Goal: Task Accomplishment & Management: Manage account settings

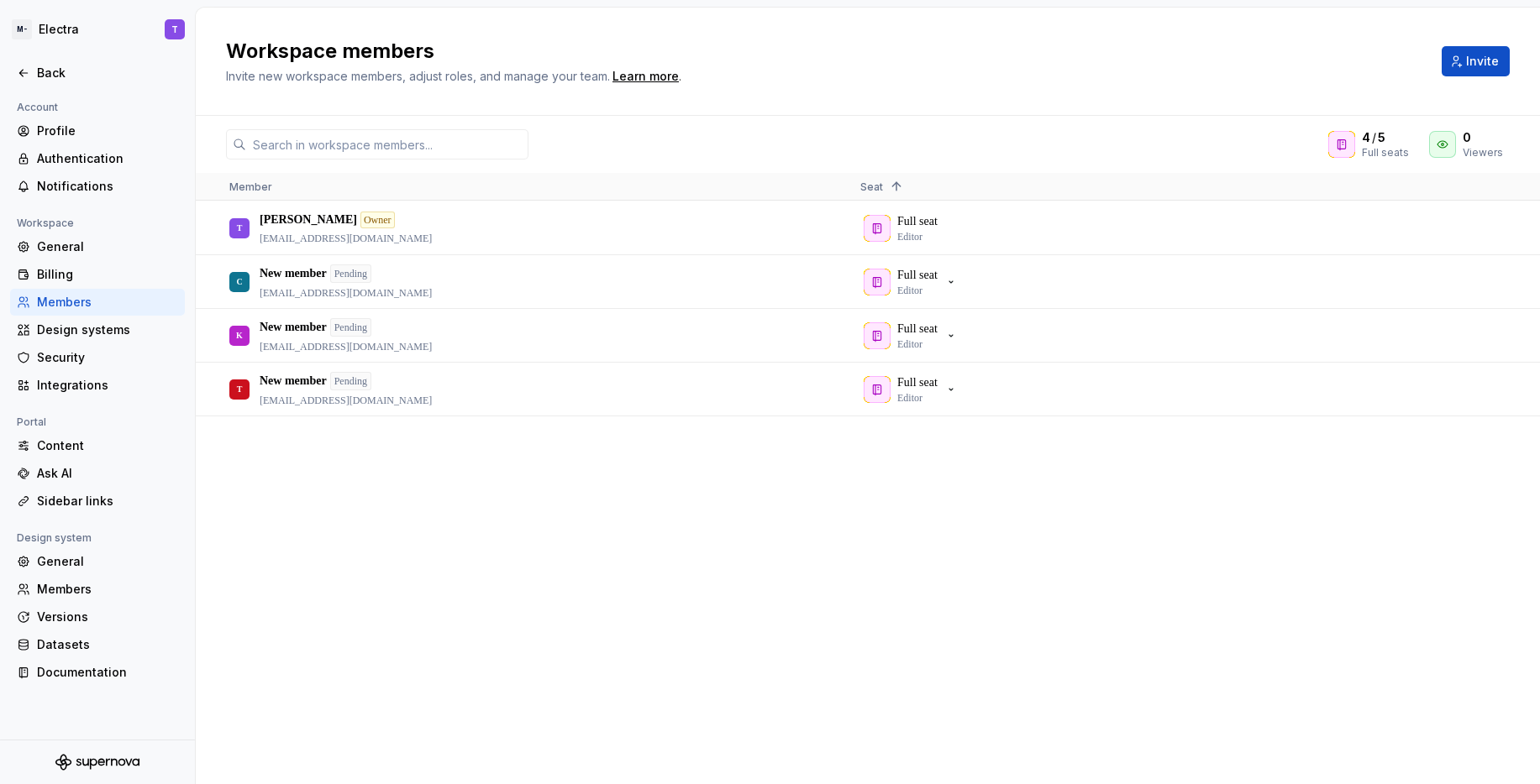
click at [816, 66] on div "Workspace members Invite new workspace members, adjust roles, and manage your t…" at bounding box center [823, 61] width 1196 height 47
click at [328, 53] on h2 "Workspace members" at bounding box center [823, 51] width 1196 height 27
click at [400, 50] on h2 "Workspace members" at bounding box center [823, 51] width 1196 height 27
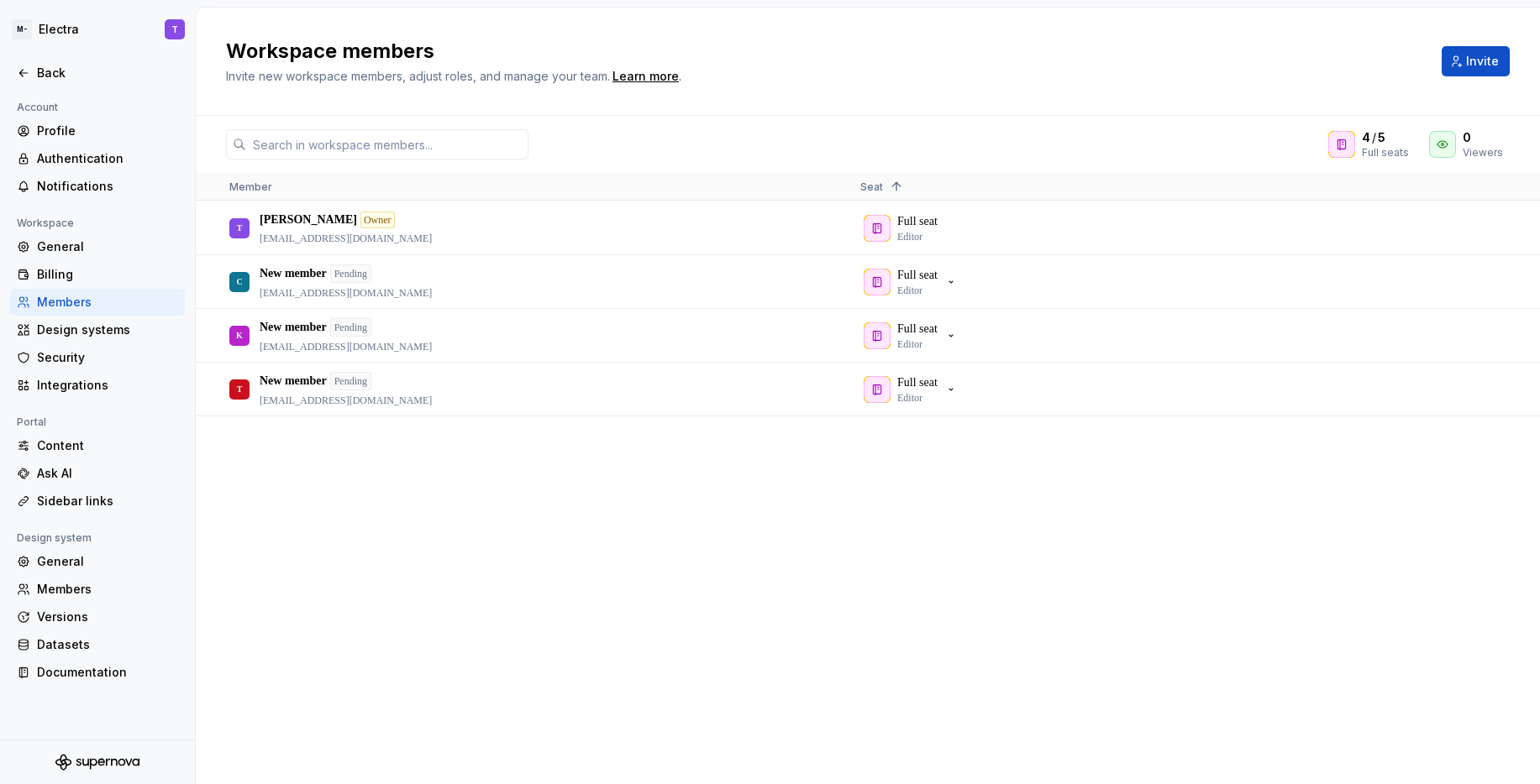
click at [513, 43] on h2 "Workspace members" at bounding box center [823, 51] width 1196 height 27
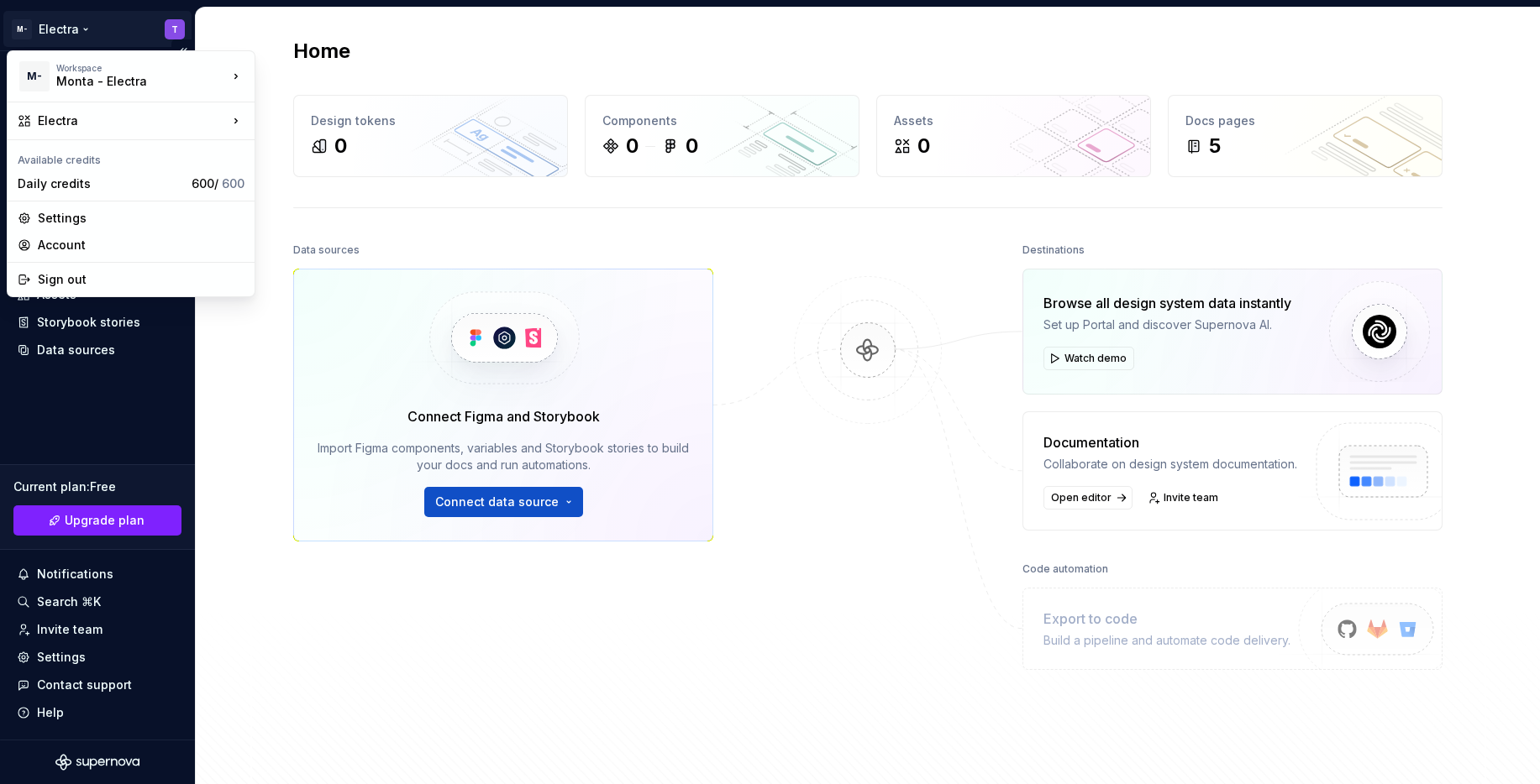
click at [98, 26] on html "M- Electra T Home Documentation Analytics Code automation Design system data De…" at bounding box center [770, 392] width 1540 height 784
click at [125, 219] on div "Settings" at bounding box center [141, 218] width 207 height 17
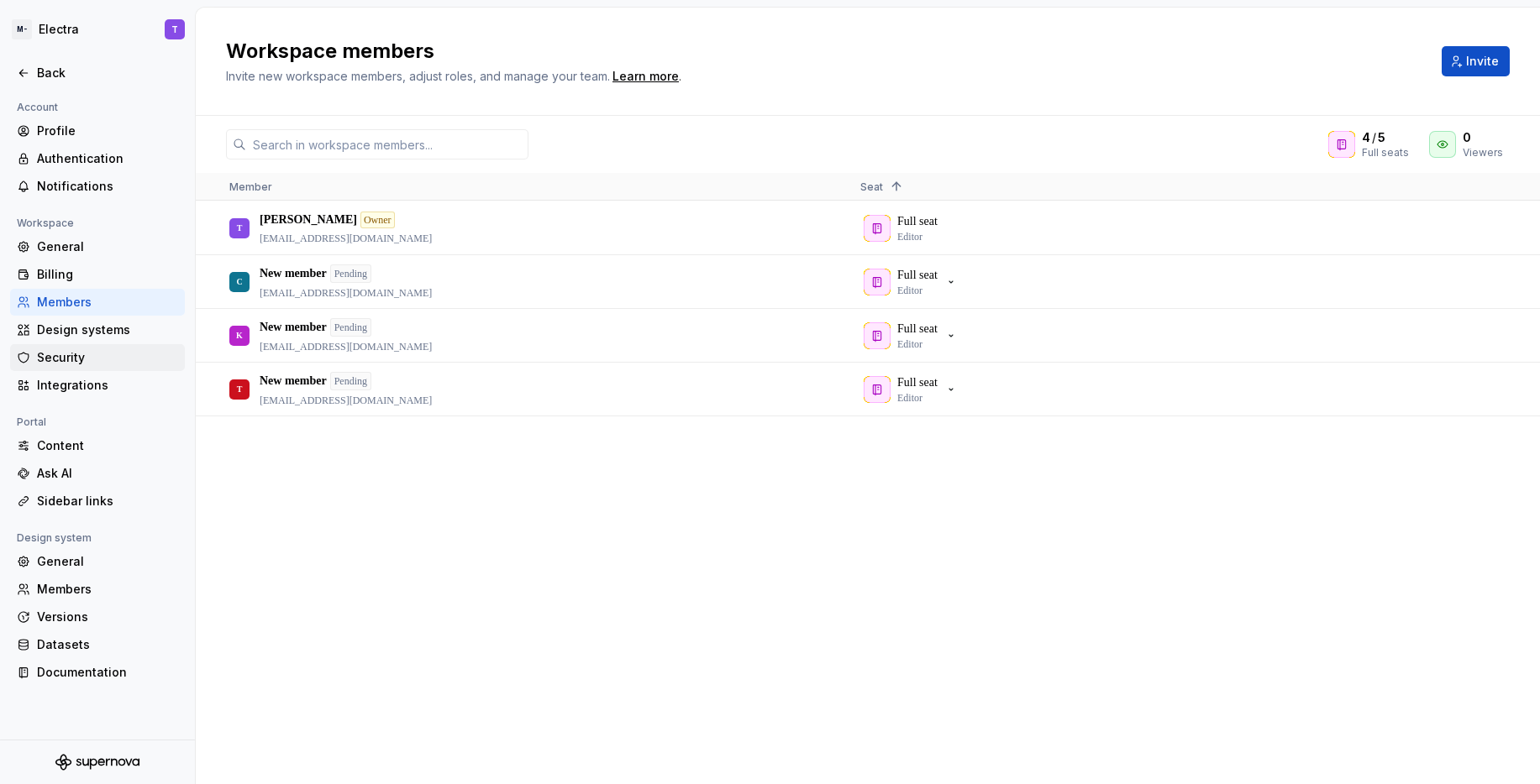
click at [133, 354] on div "Security" at bounding box center [107, 358] width 141 height 17
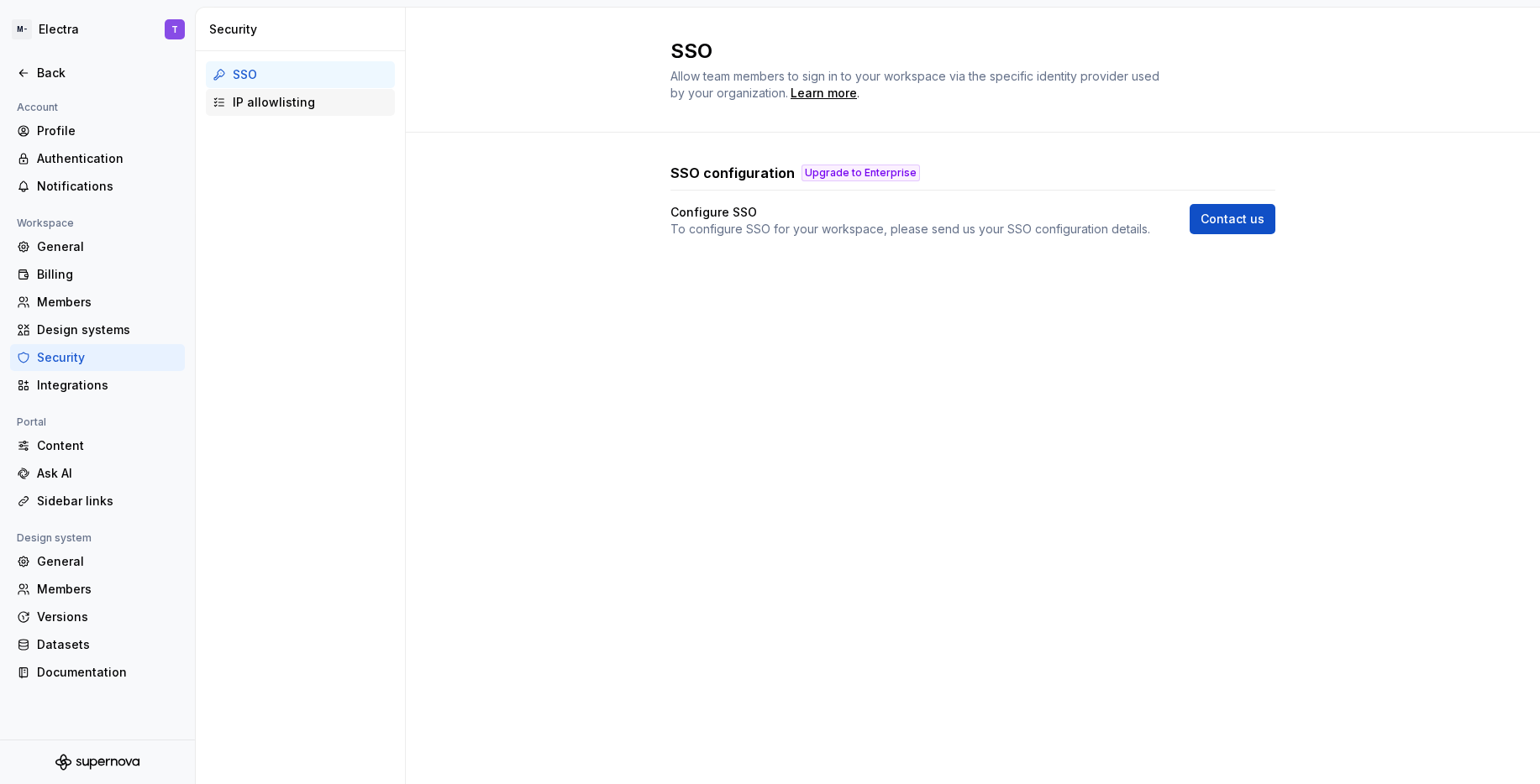
click at [272, 108] on div "IP allowlisting" at bounding box center [311, 102] width 156 height 17
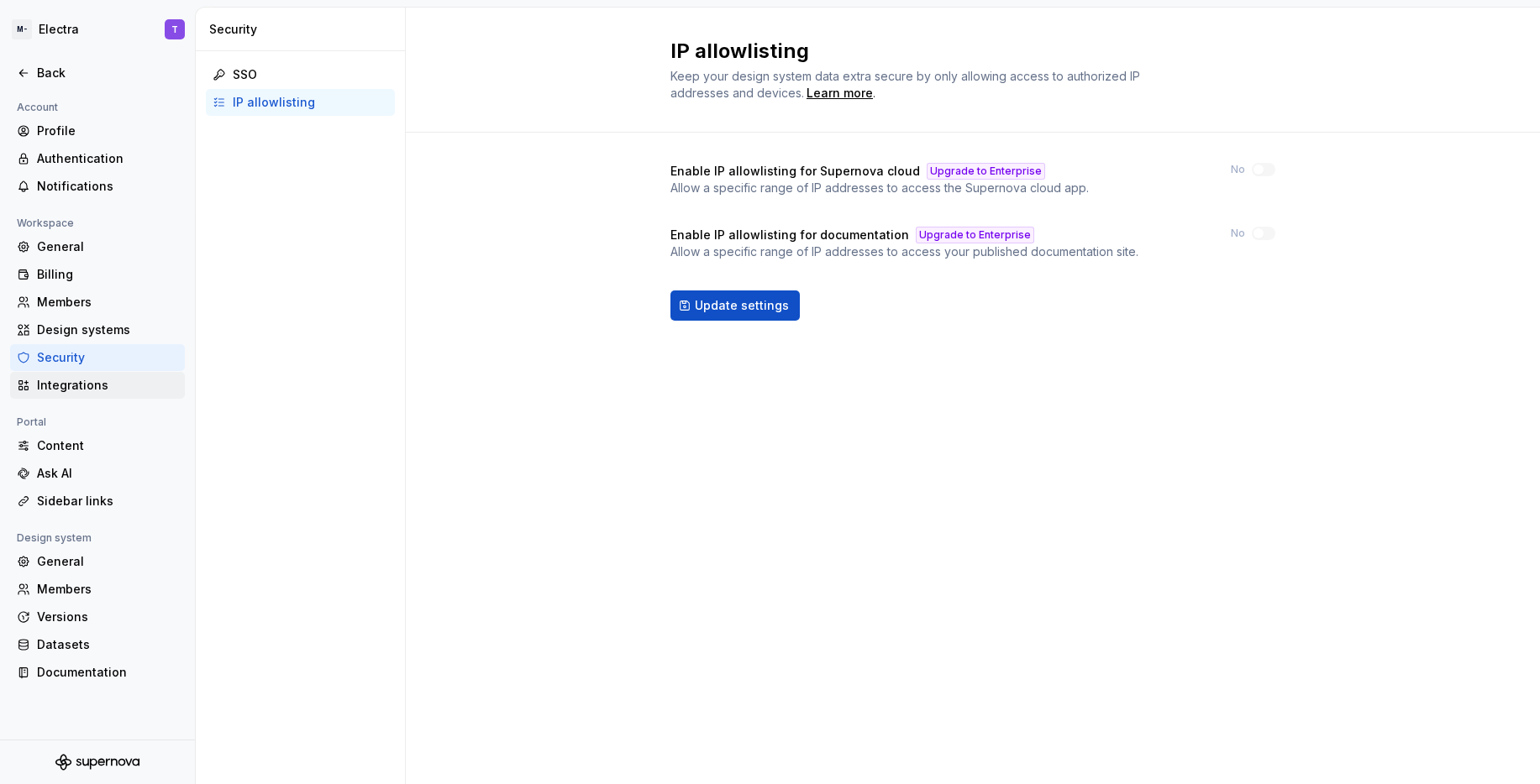
click at [101, 393] on div "Integrations" at bounding box center [107, 386] width 141 height 17
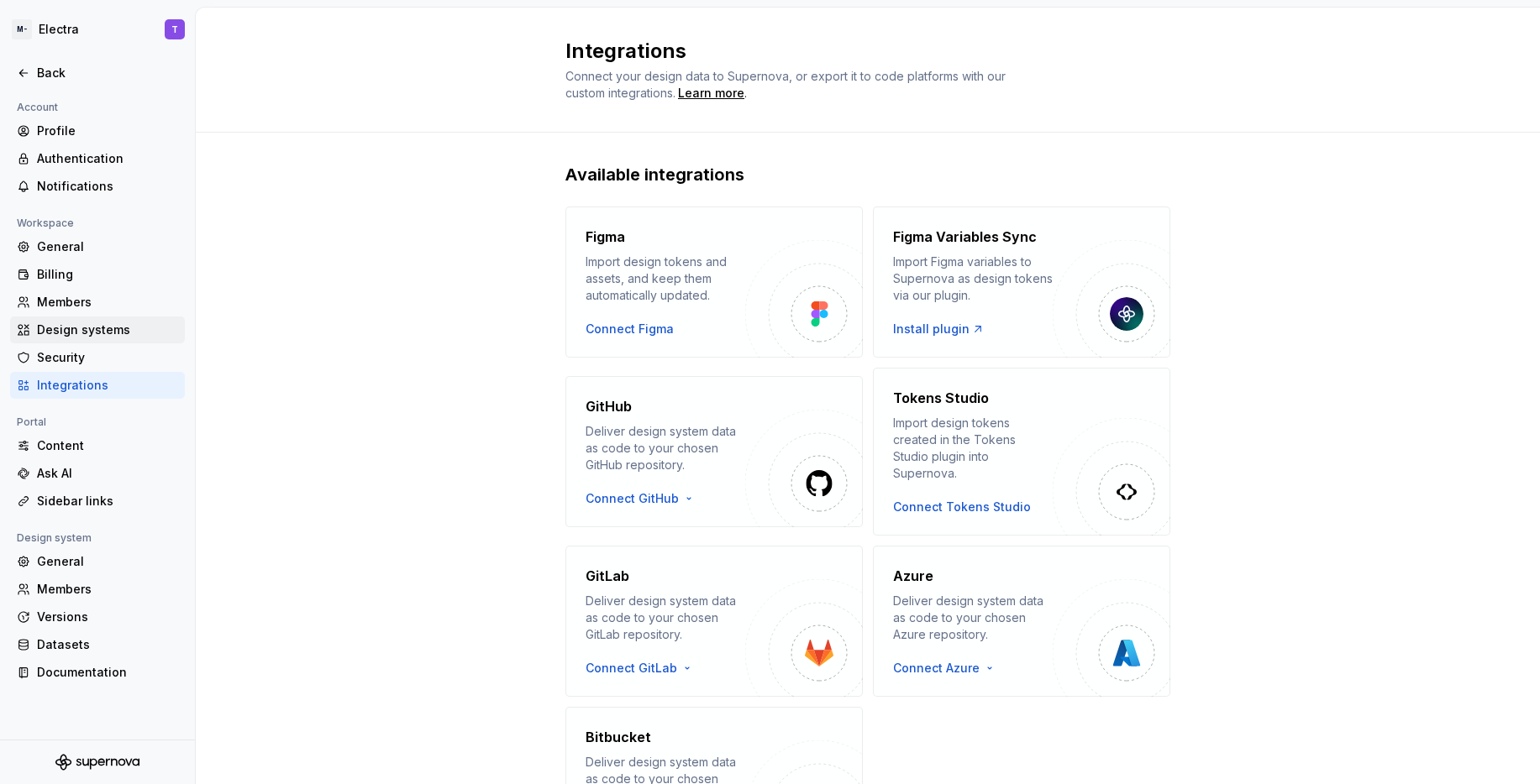
click at [77, 329] on div "Design systems" at bounding box center [107, 330] width 141 height 17
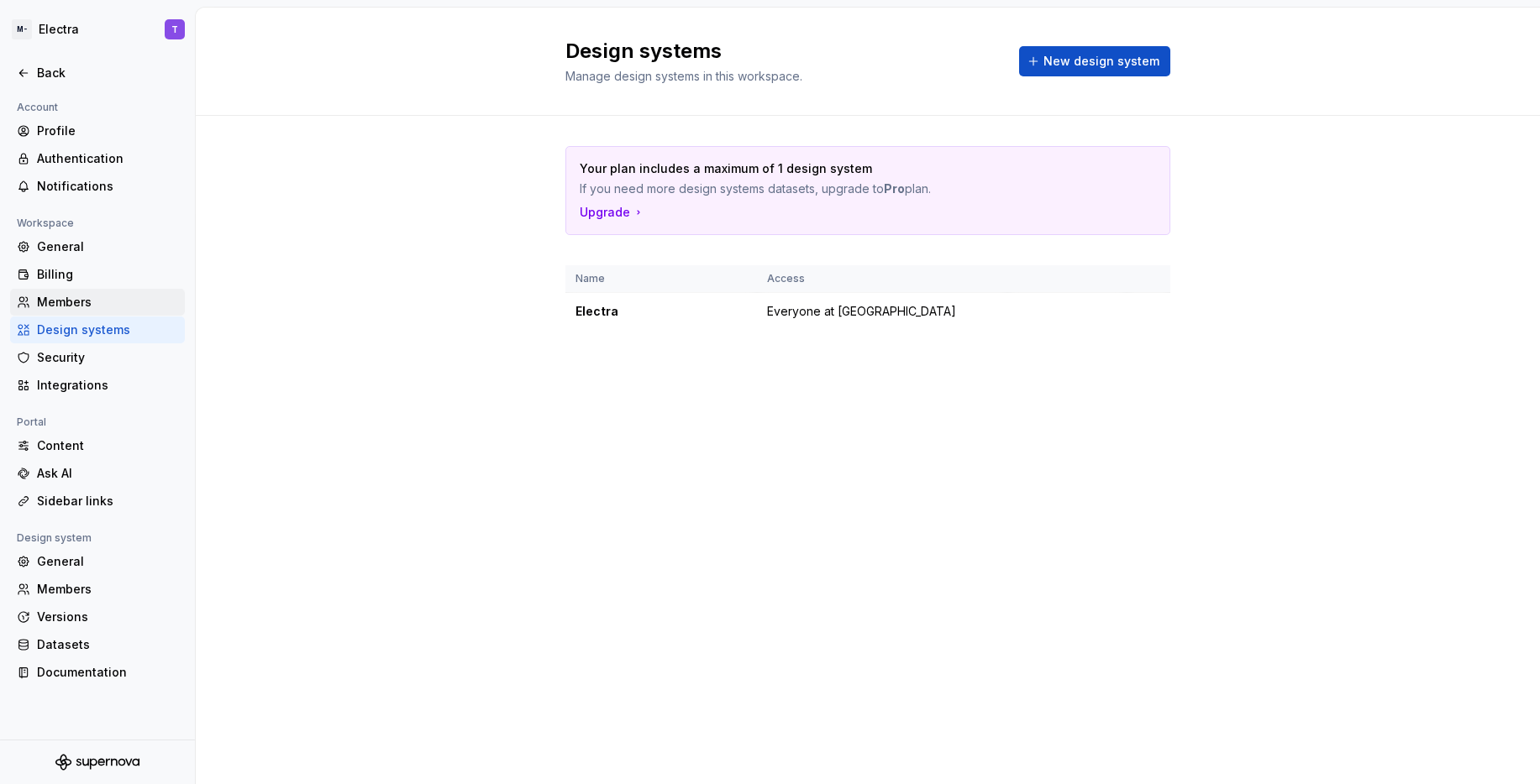
click at [93, 311] on div "Members" at bounding box center [97, 302] width 175 height 27
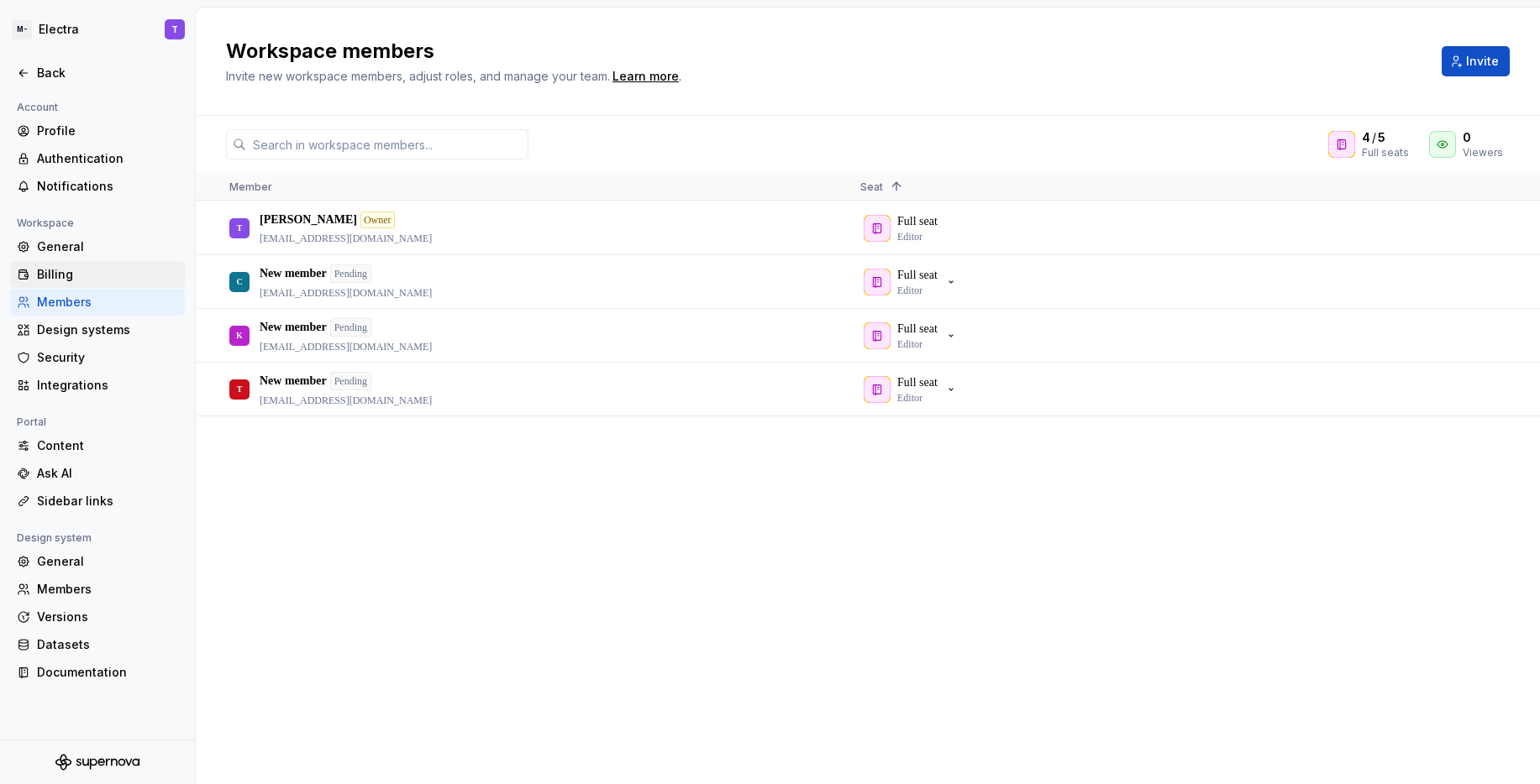
click at [87, 272] on div "Billing" at bounding box center [107, 275] width 141 height 17
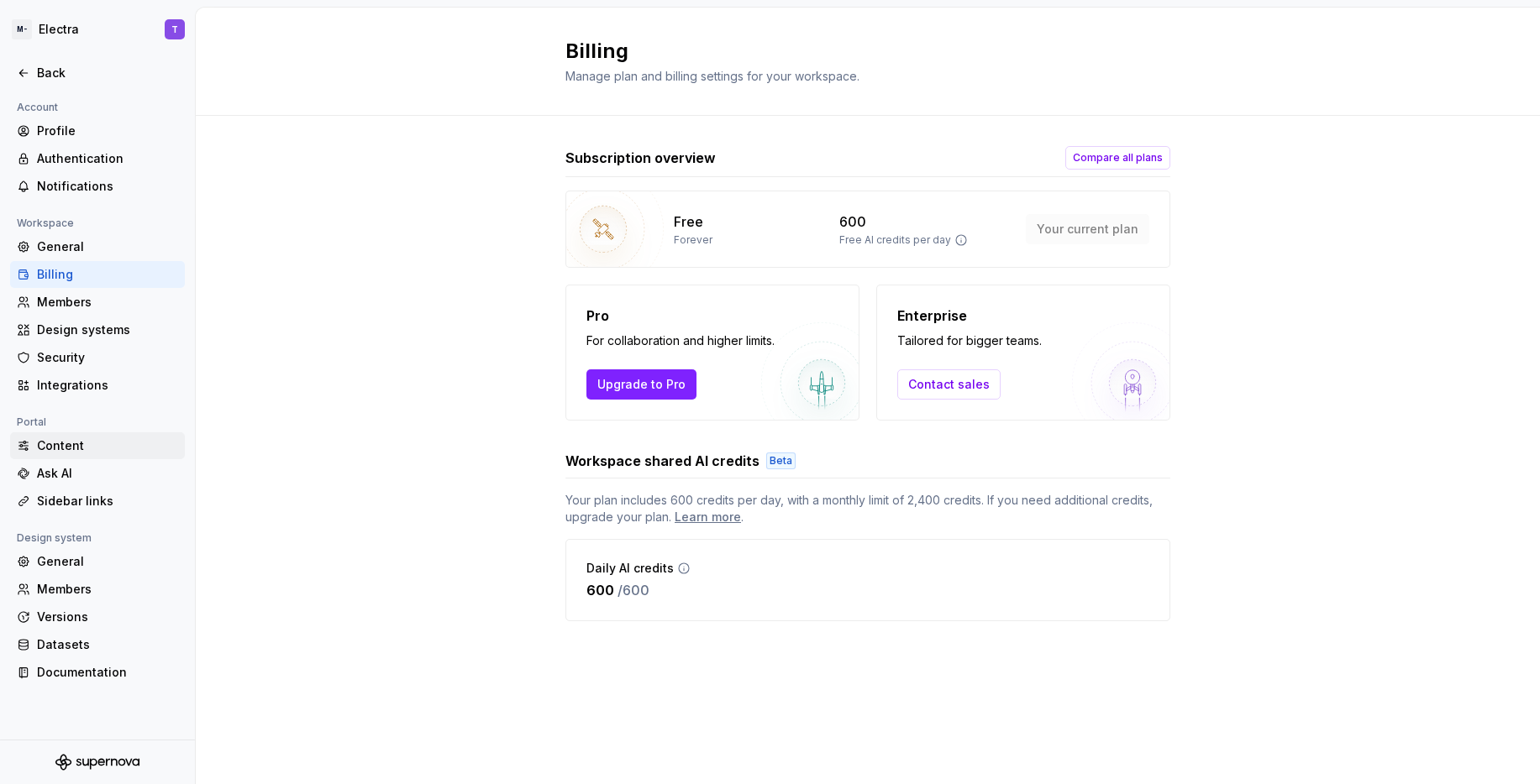
click at [54, 455] on div "Content" at bounding box center [97, 445] width 175 height 27
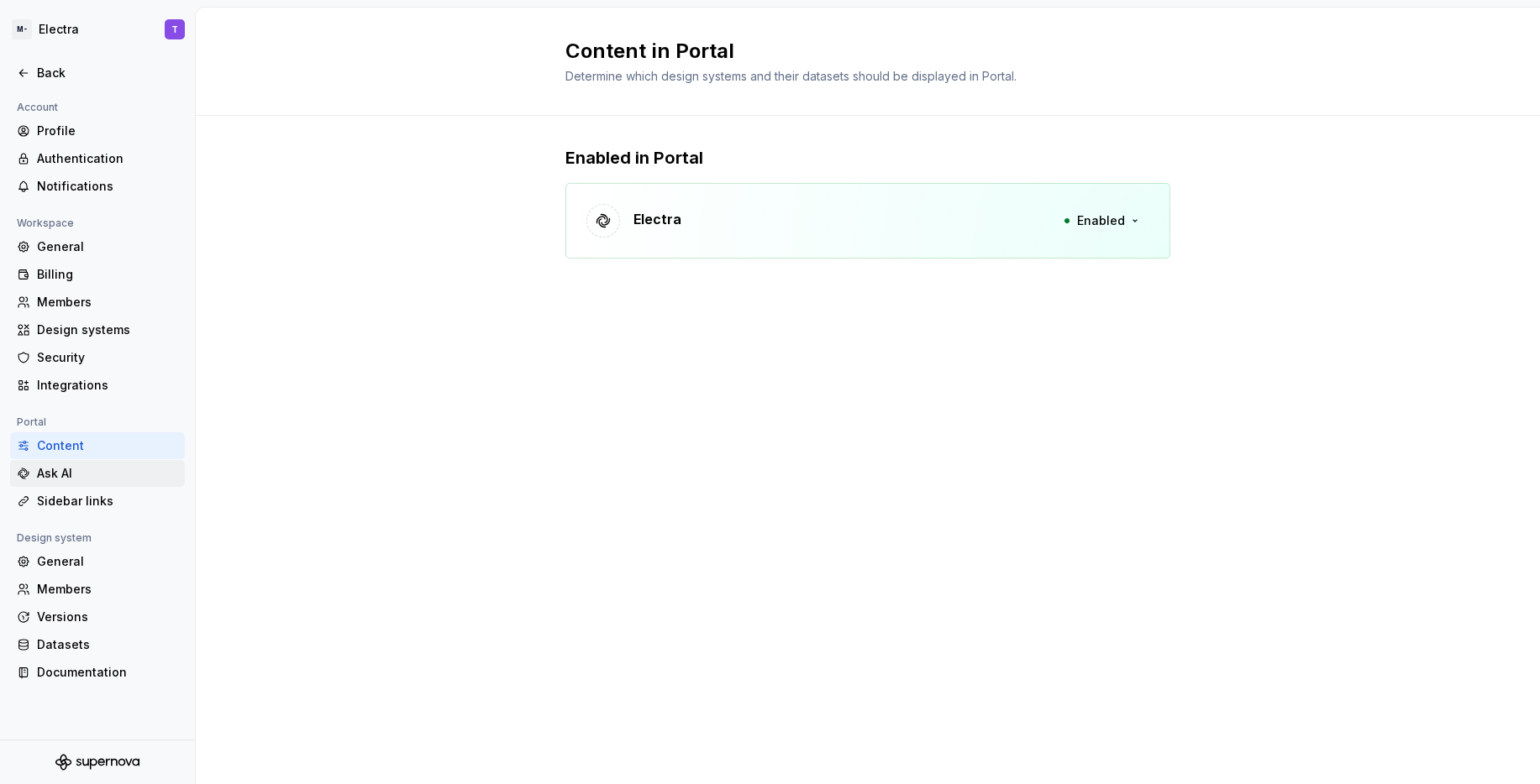
click at [98, 464] on div "Ask AI" at bounding box center [97, 473] width 175 height 27
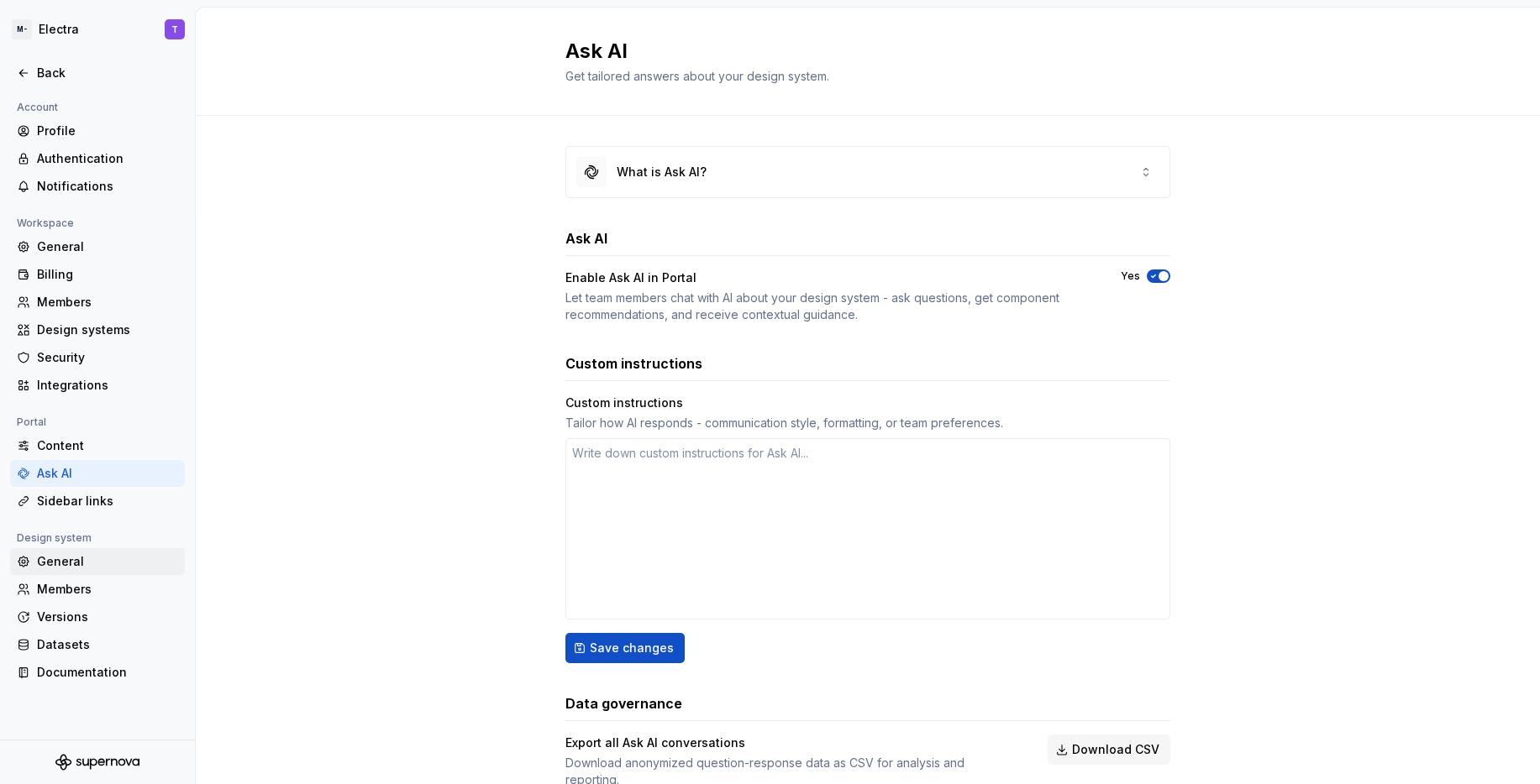
click at [107, 567] on div "General" at bounding box center [107, 561] width 141 height 17
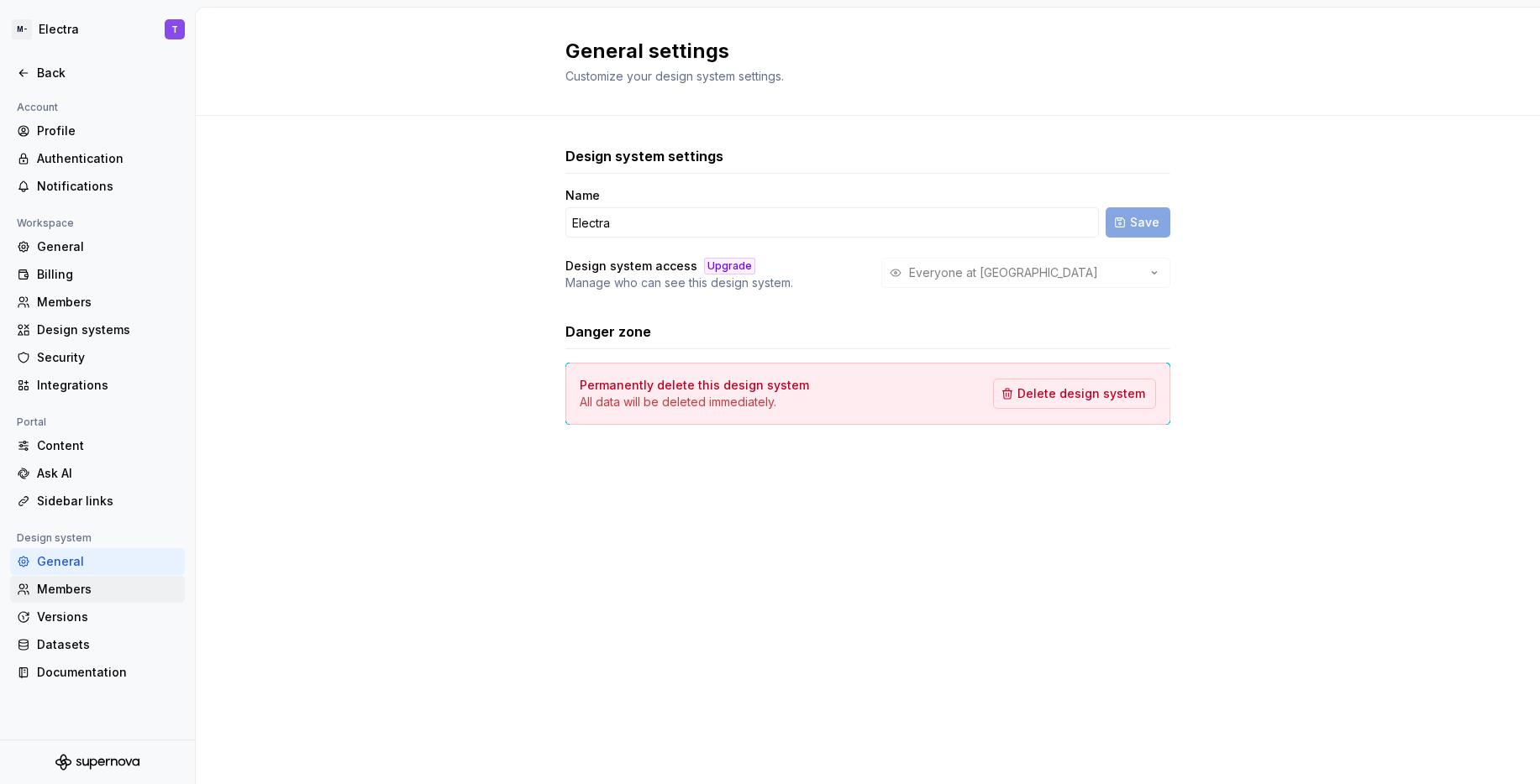
click at [81, 587] on div "Members" at bounding box center [107, 589] width 141 height 17
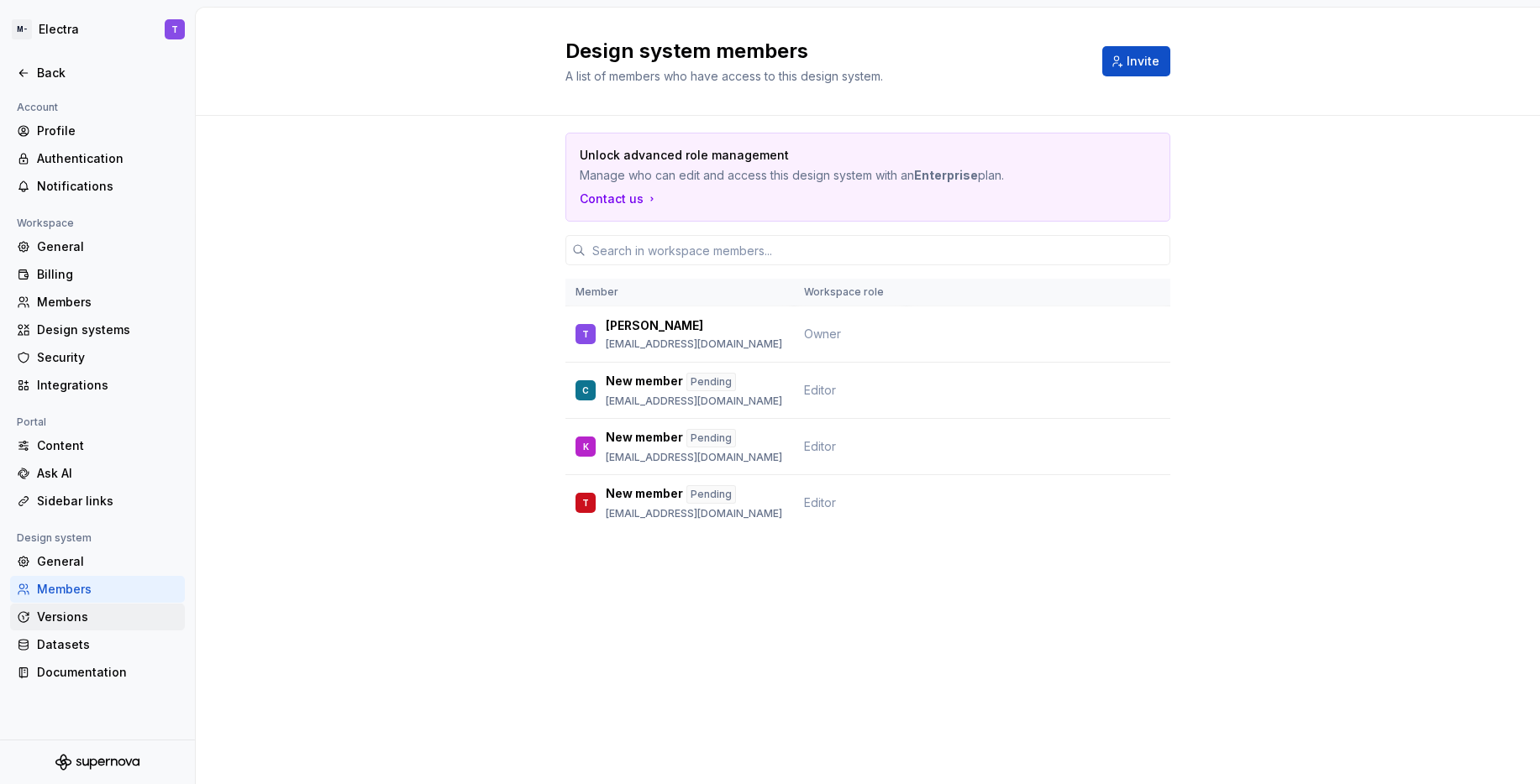
click at [74, 625] on div "Versions" at bounding box center [107, 617] width 141 height 17
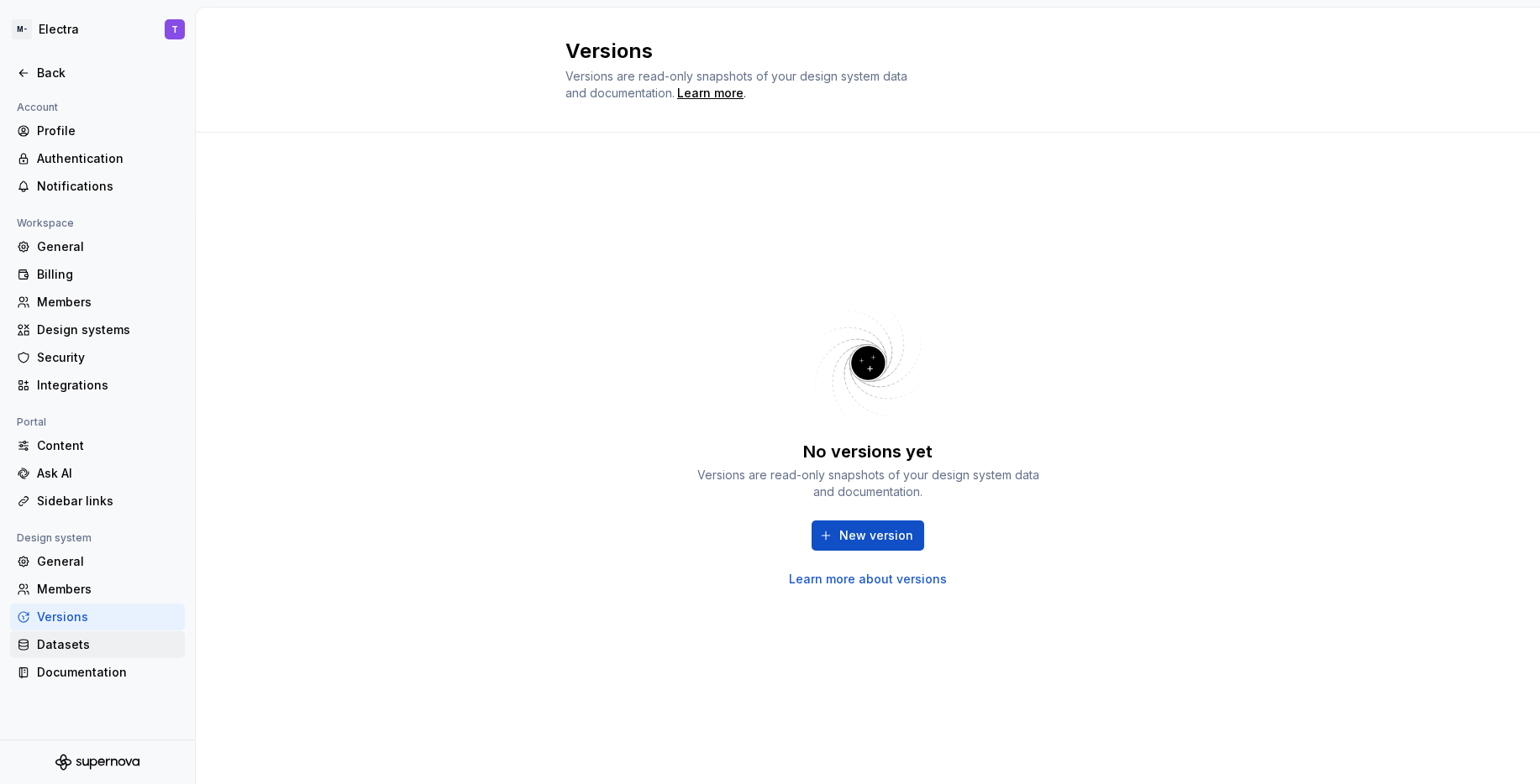
click at [76, 647] on div "Datasets" at bounding box center [107, 644] width 141 height 17
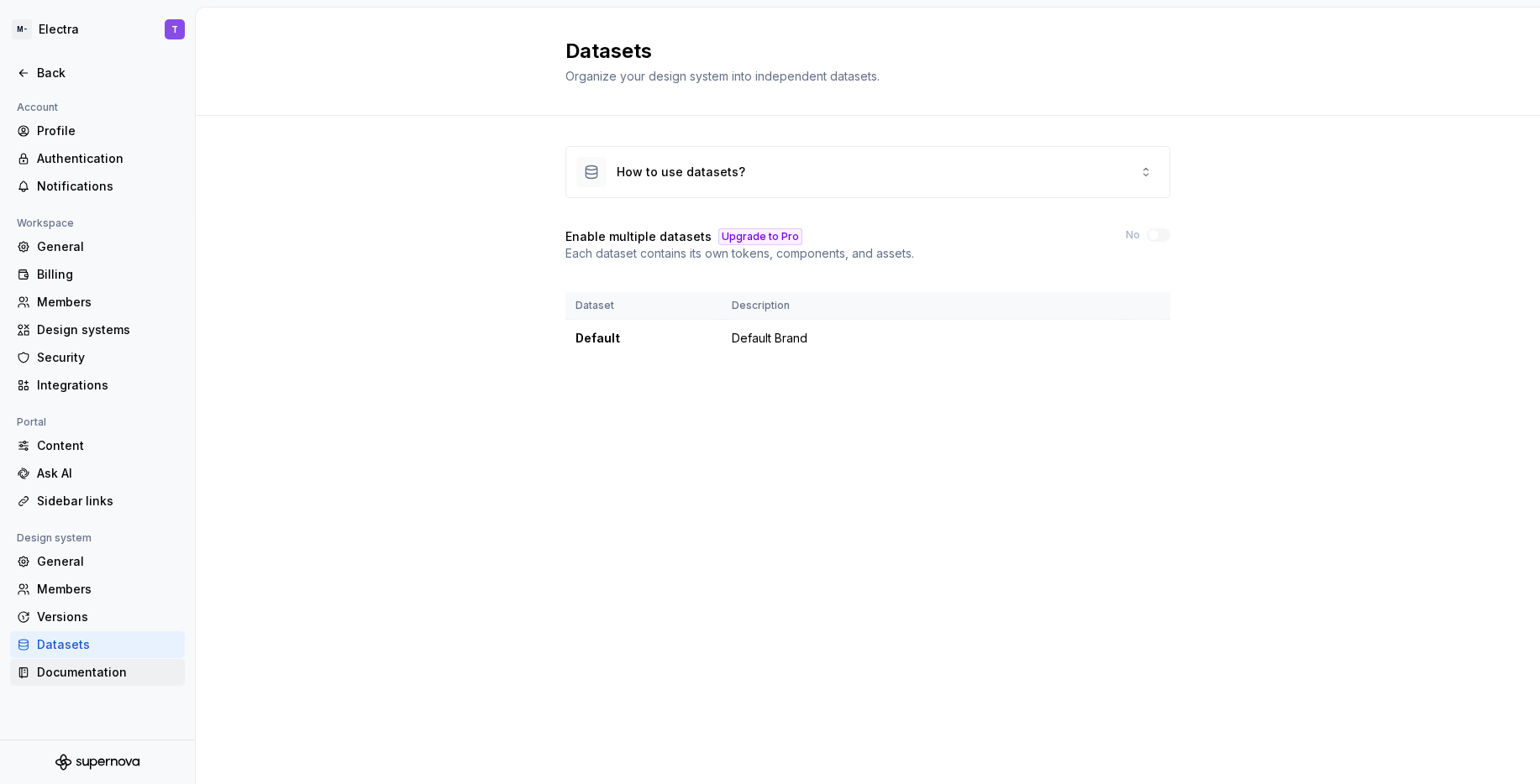
click at [111, 675] on div "Documentation" at bounding box center [107, 672] width 141 height 17
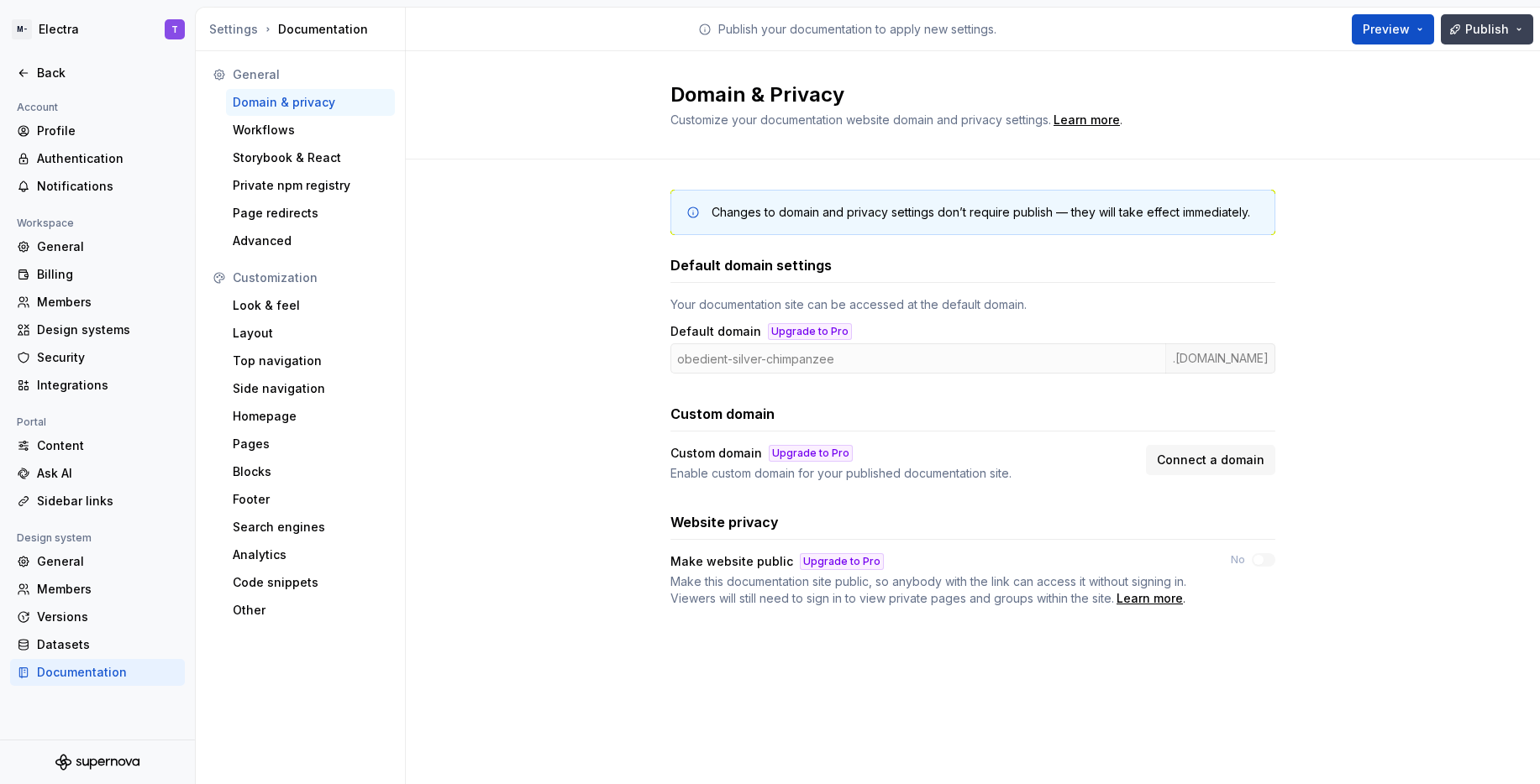
click at [1492, 24] on span "Publish" at bounding box center [1488, 29] width 44 height 17
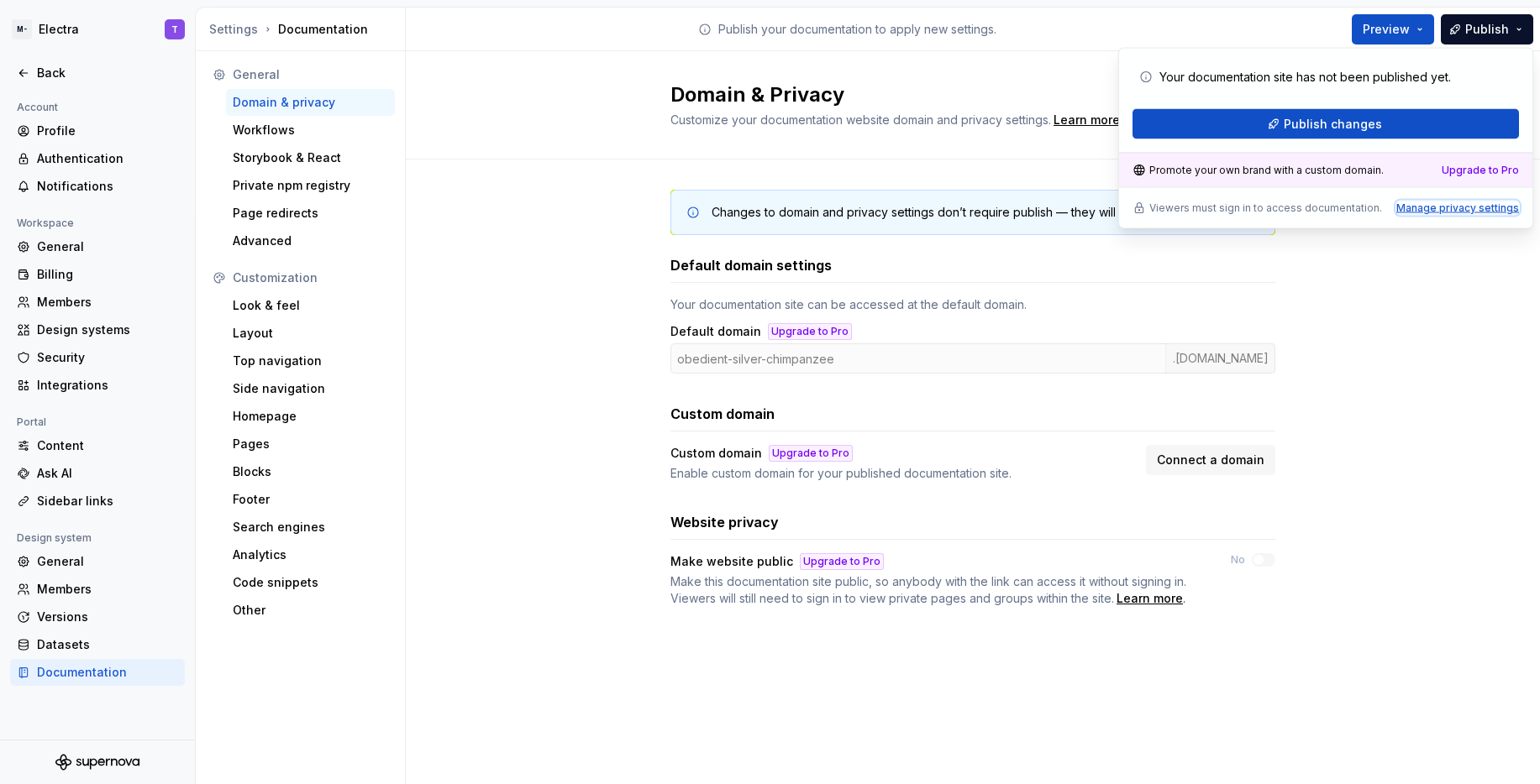
click at [1430, 214] on div "Manage privacy settings" at bounding box center [1458, 208] width 123 height 13
click at [1457, 208] on div "Manage privacy settings" at bounding box center [1458, 208] width 123 height 13
click at [584, 261] on div "Changes to domain and privacy settings don’t require publish — they will take e…" at bounding box center [972, 415] width 1134 height 511
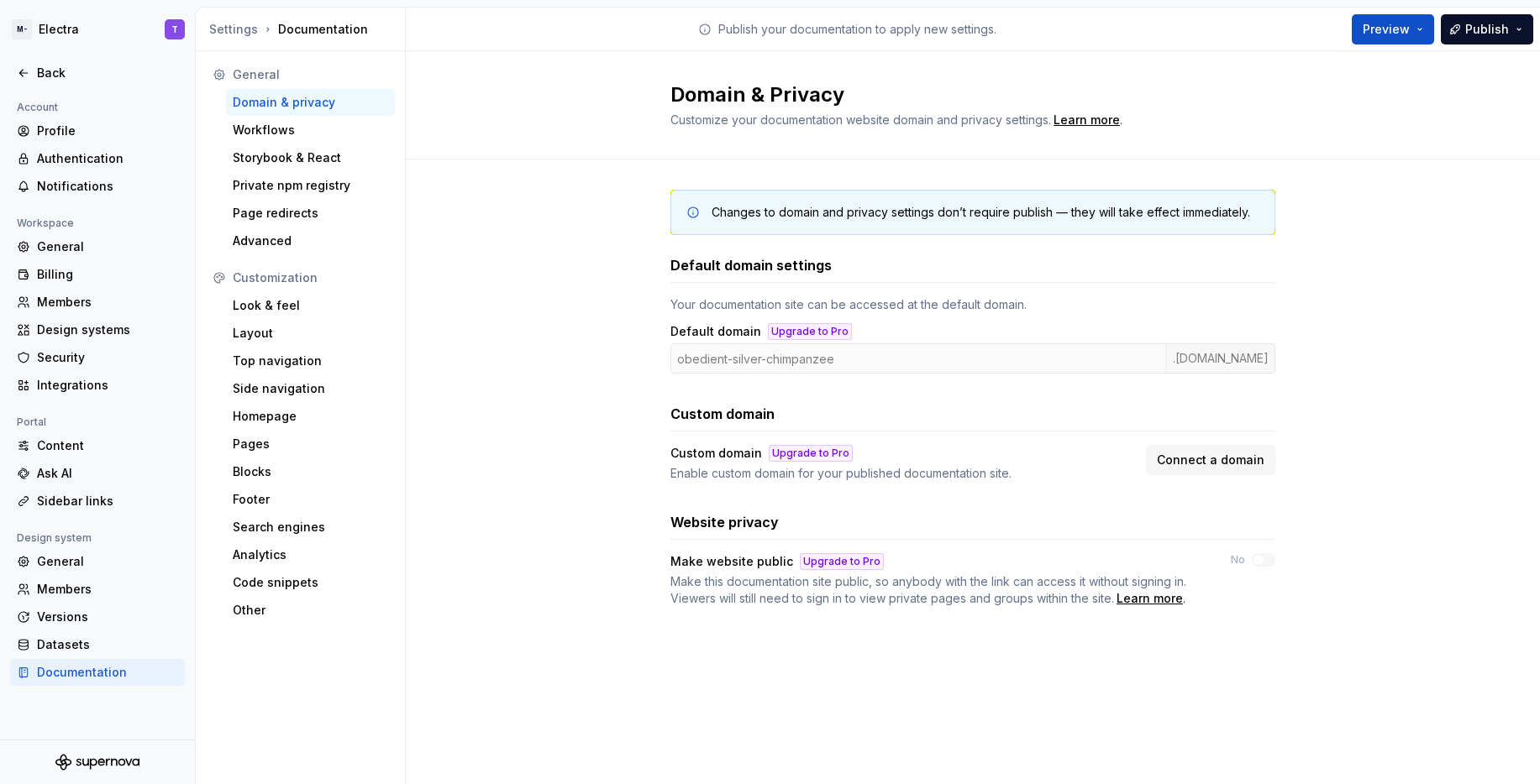
click at [608, 520] on div "Changes to domain and privacy settings don’t require publish — they will take e…" at bounding box center [972, 415] width 1134 height 511
click at [1165, 602] on div "Learn more" at bounding box center [1150, 598] width 66 height 17
click at [290, 130] on div "Workflows" at bounding box center [311, 130] width 156 height 17
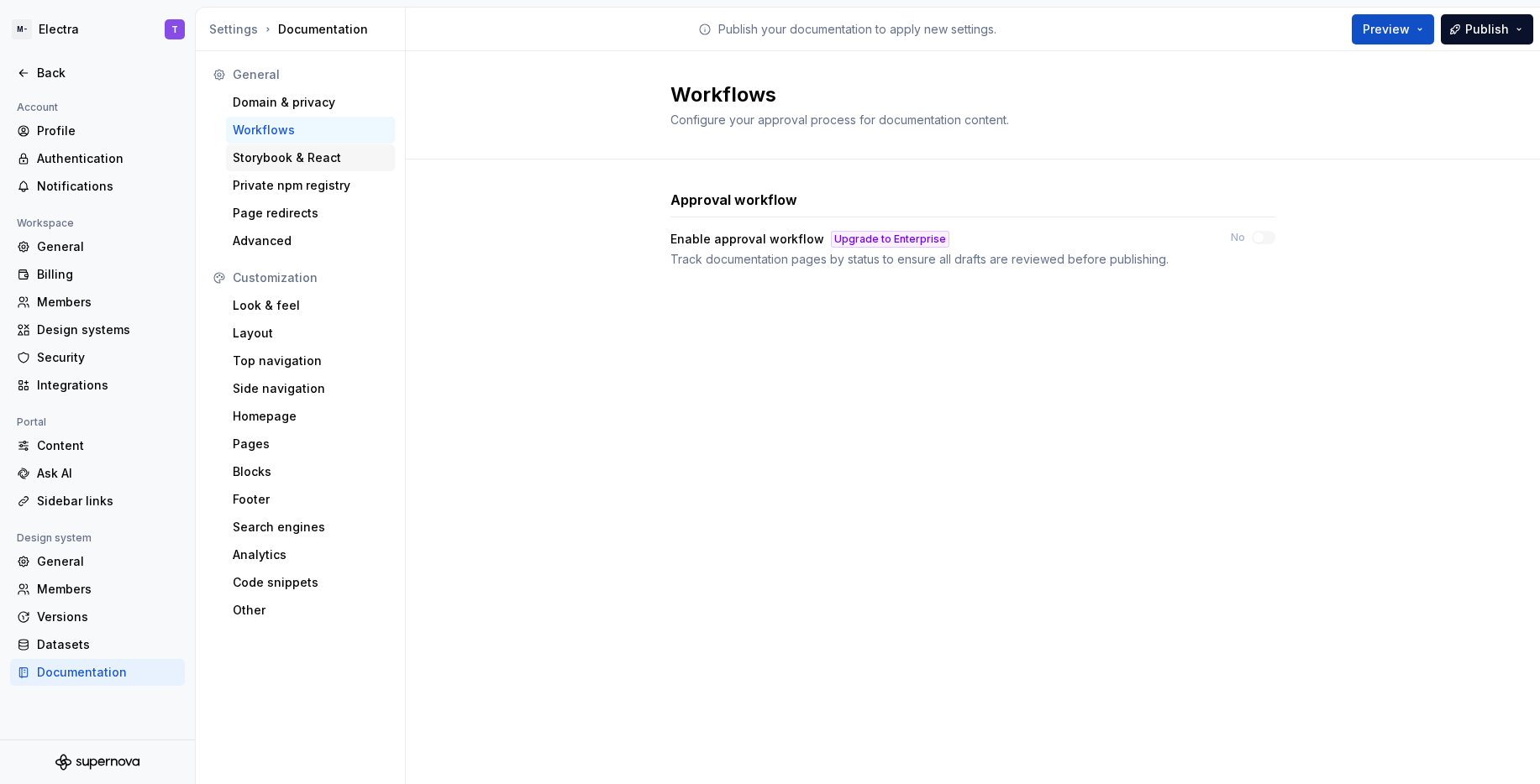
click at [319, 167] on div "Storybook & React" at bounding box center [310, 158] width 169 height 27
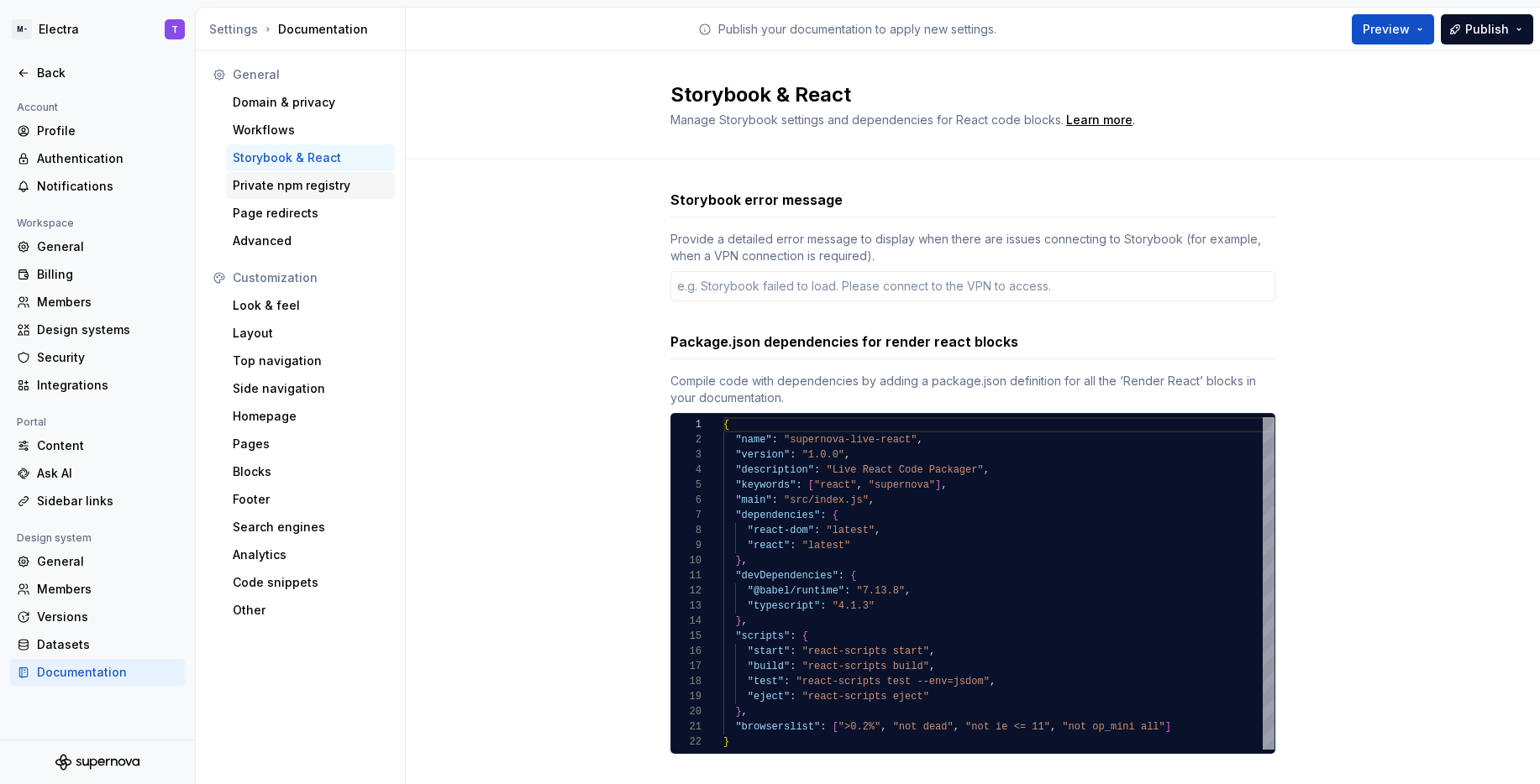
type textarea "*"
click at [317, 189] on div "Private npm registry" at bounding box center [311, 185] width 156 height 17
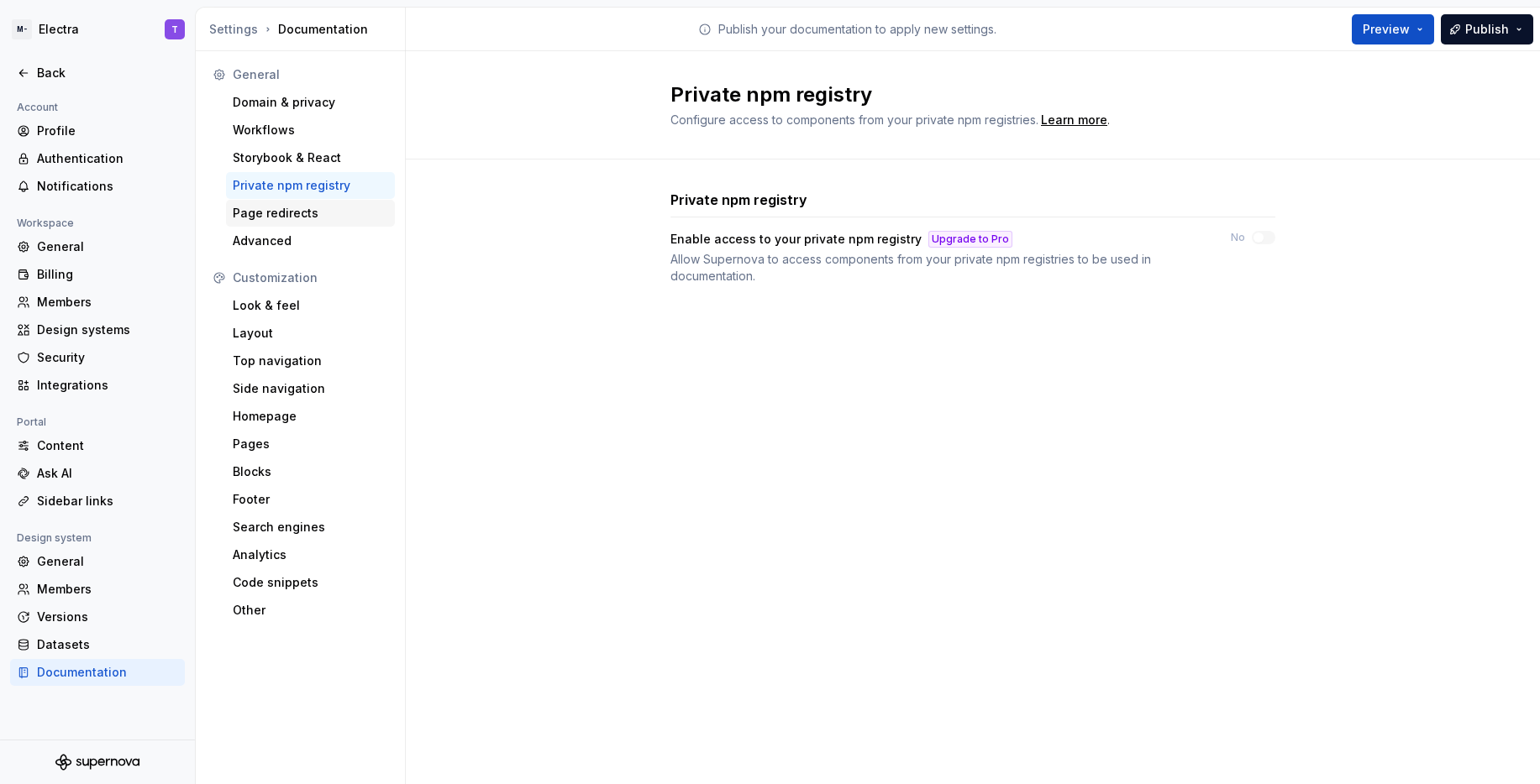
click at [325, 219] on div "Page redirects" at bounding box center [311, 213] width 156 height 17
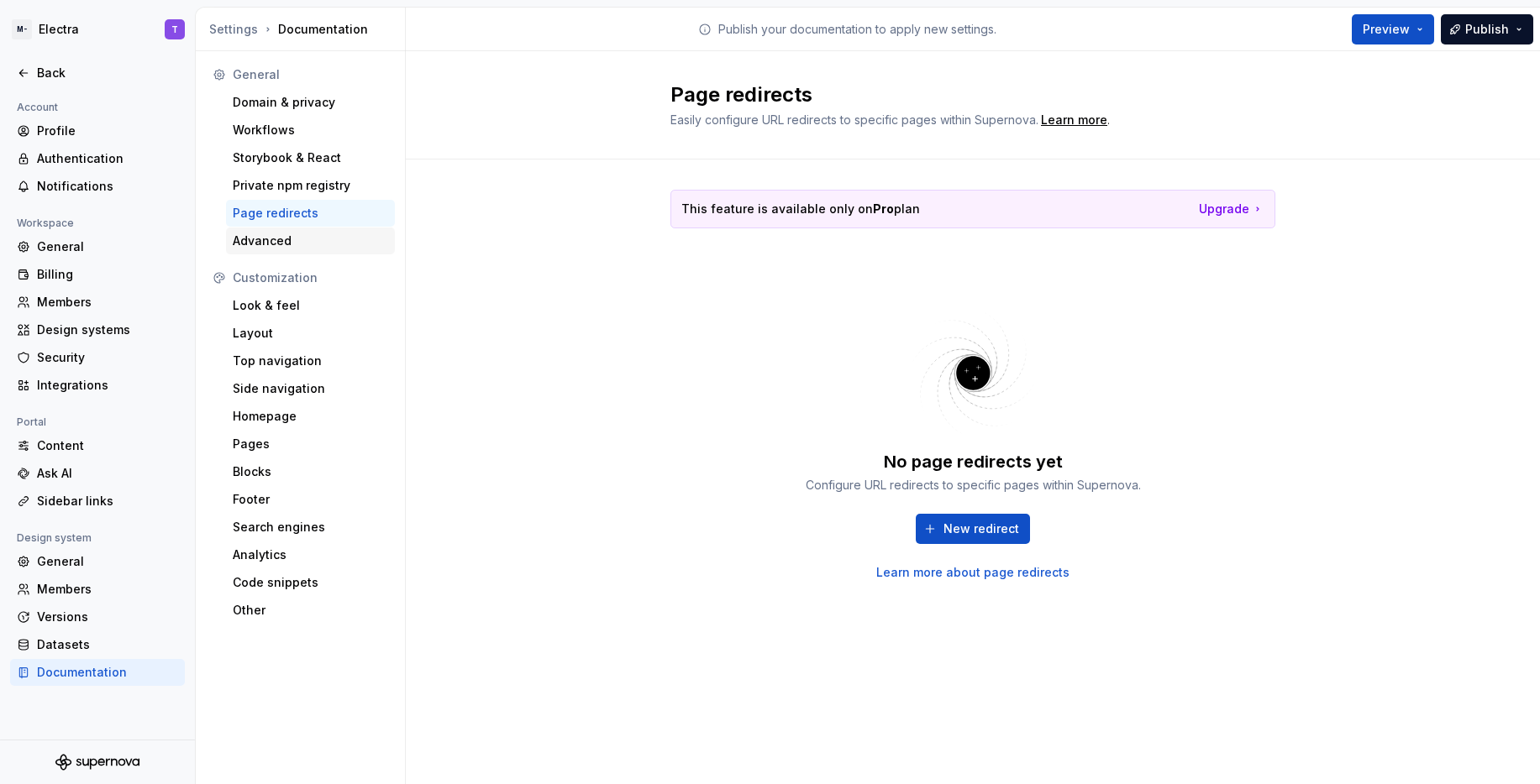
click at [298, 237] on div "Advanced" at bounding box center [311, 241] width 156 height 17
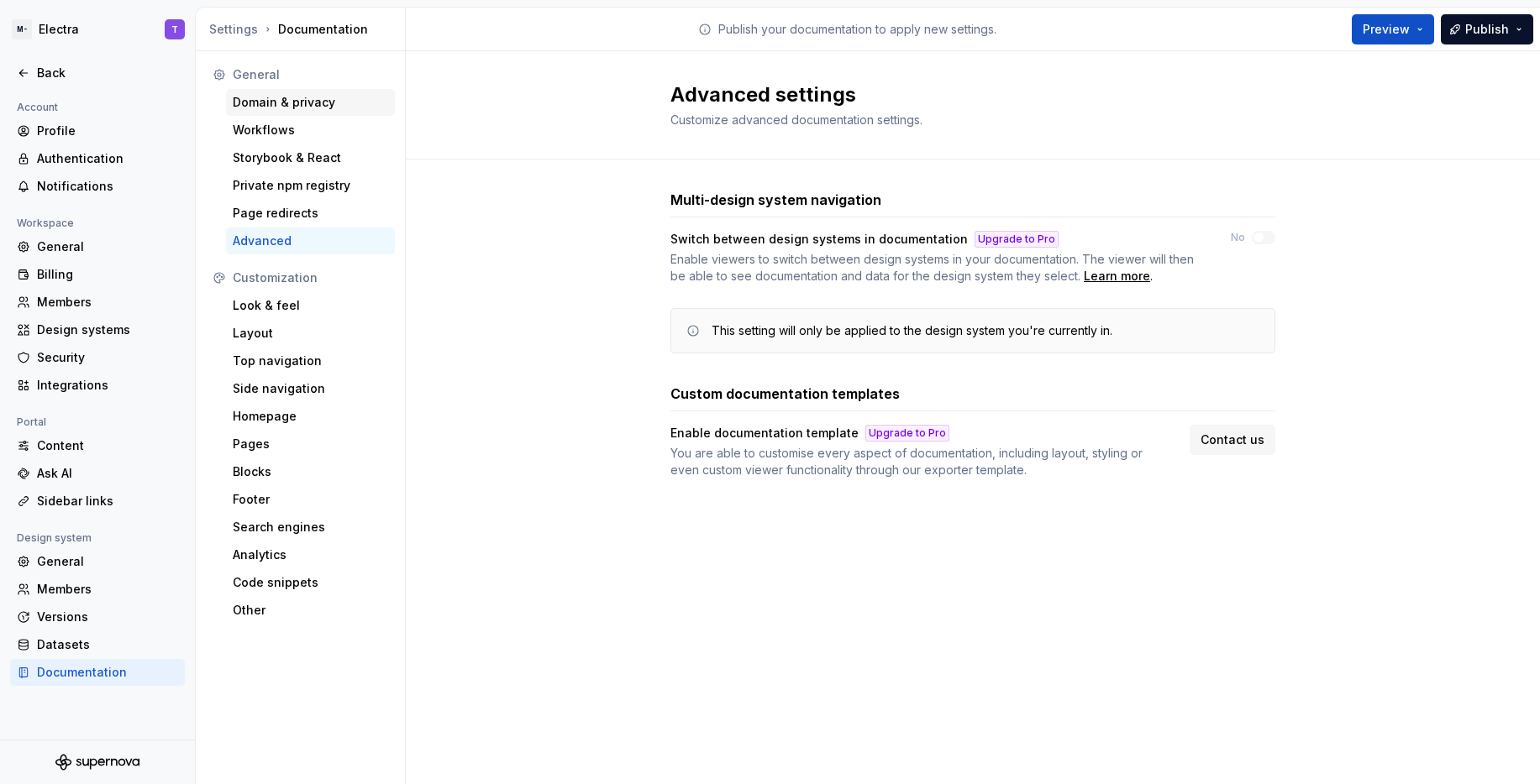
click at [286, 102] on div "Domain & privacy" at bounding box center [311, 102] width 156 height 17
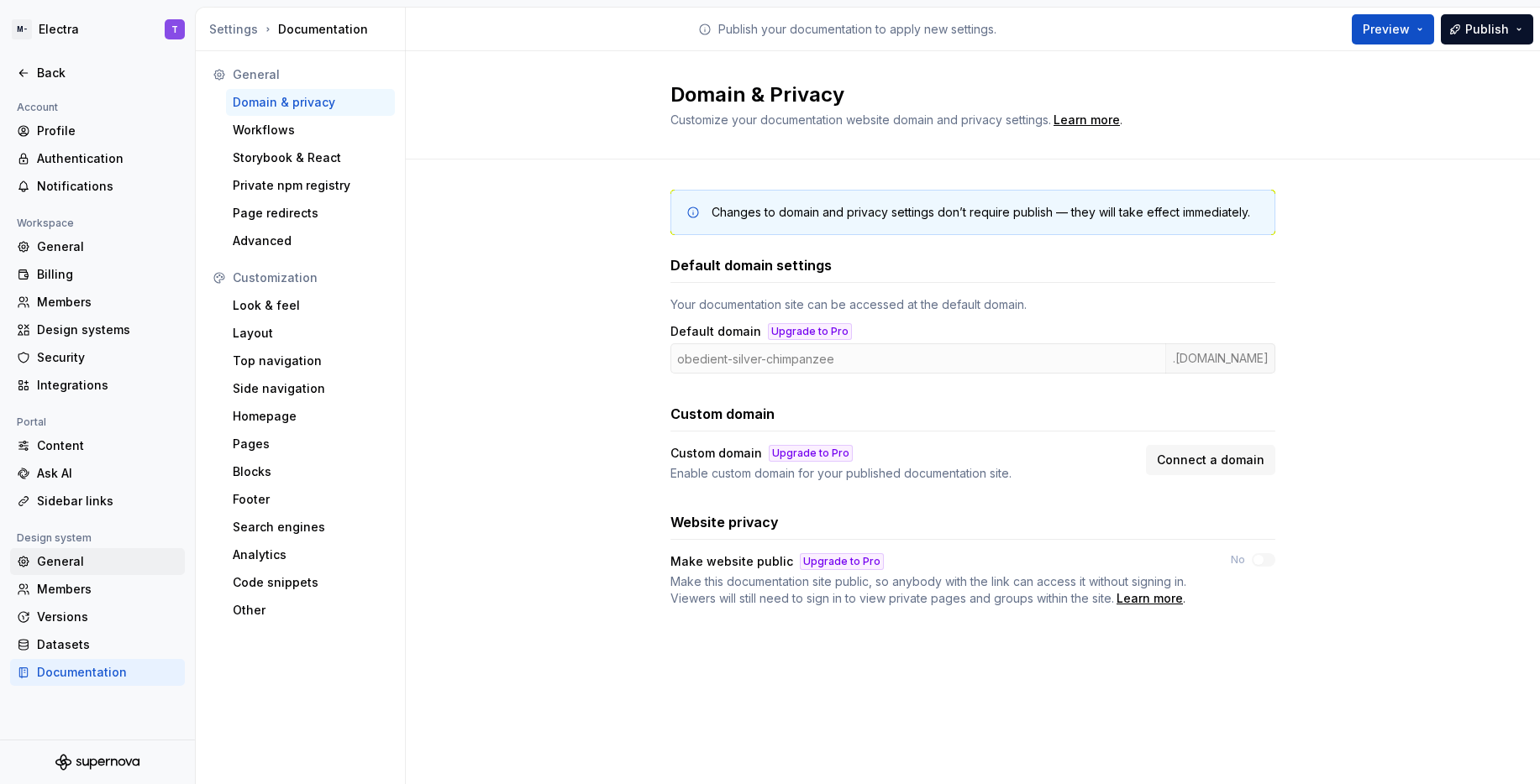
click at [109, 552] on div "General" at bounding box center [97, 561] width 175 height 27
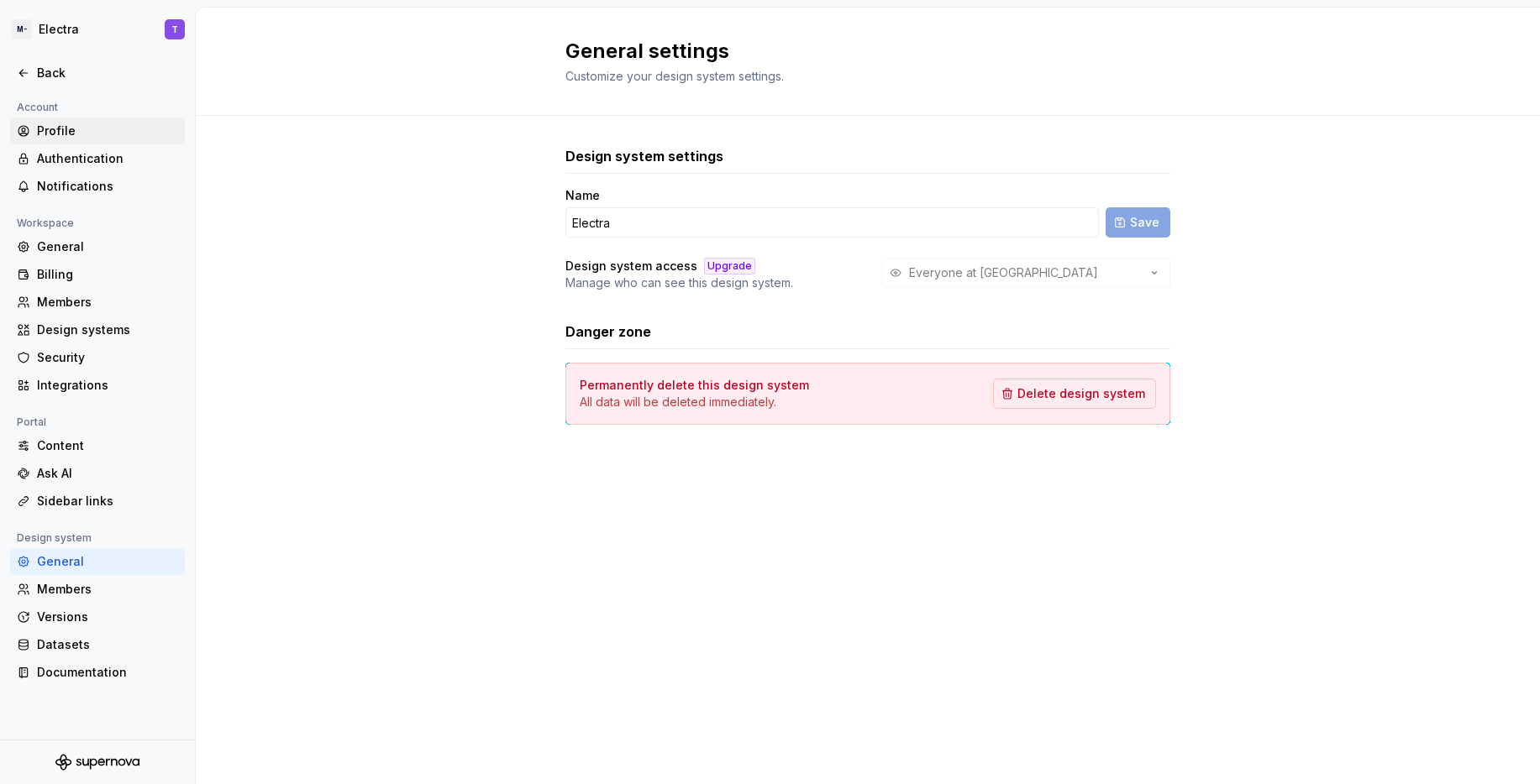
click at [79, 129] on div "Profile" at bounding box center [107, 131] width 141 height 17
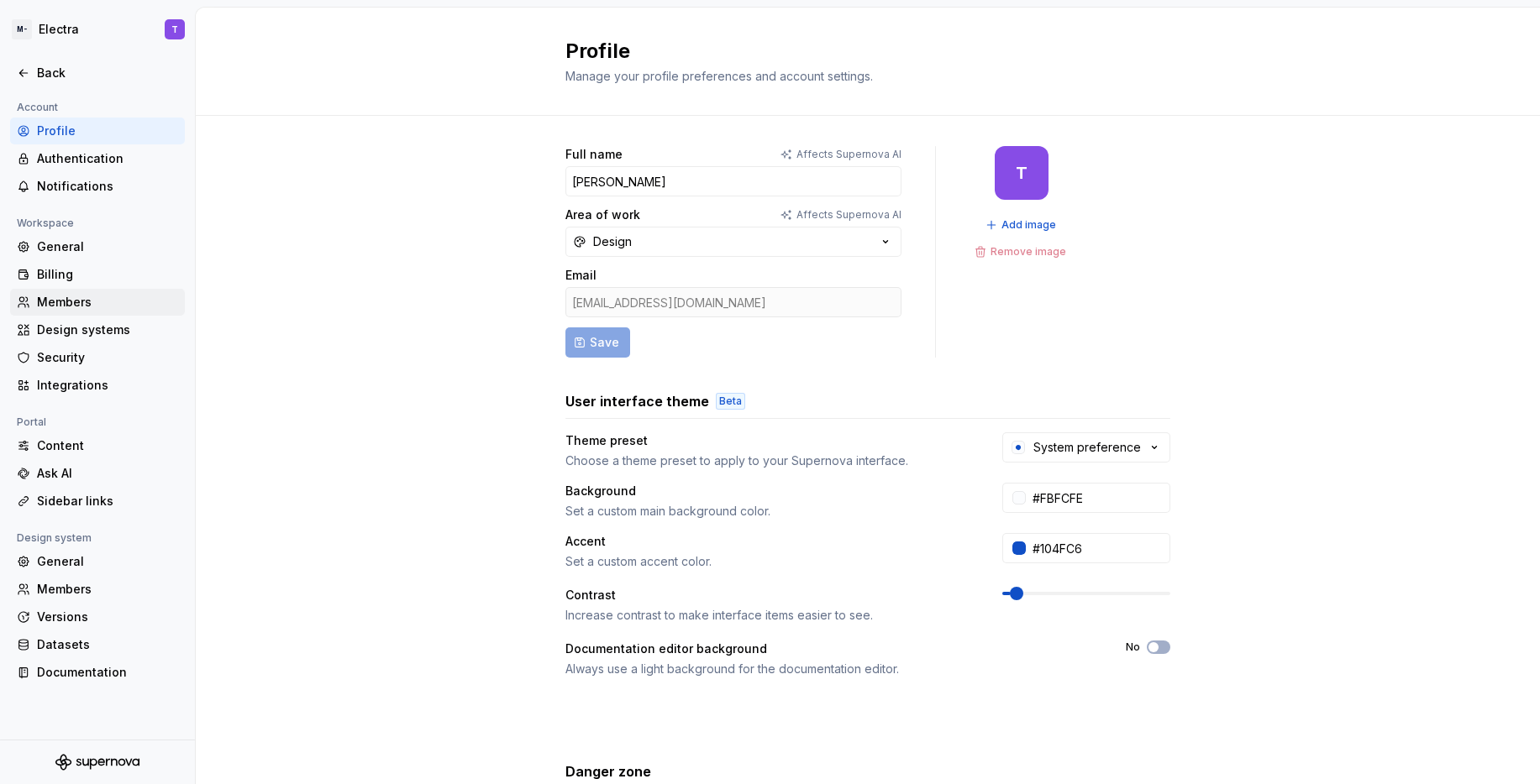
click at [74, 300] on div "Members" at bounding box center [107, 302] width 141 height 17
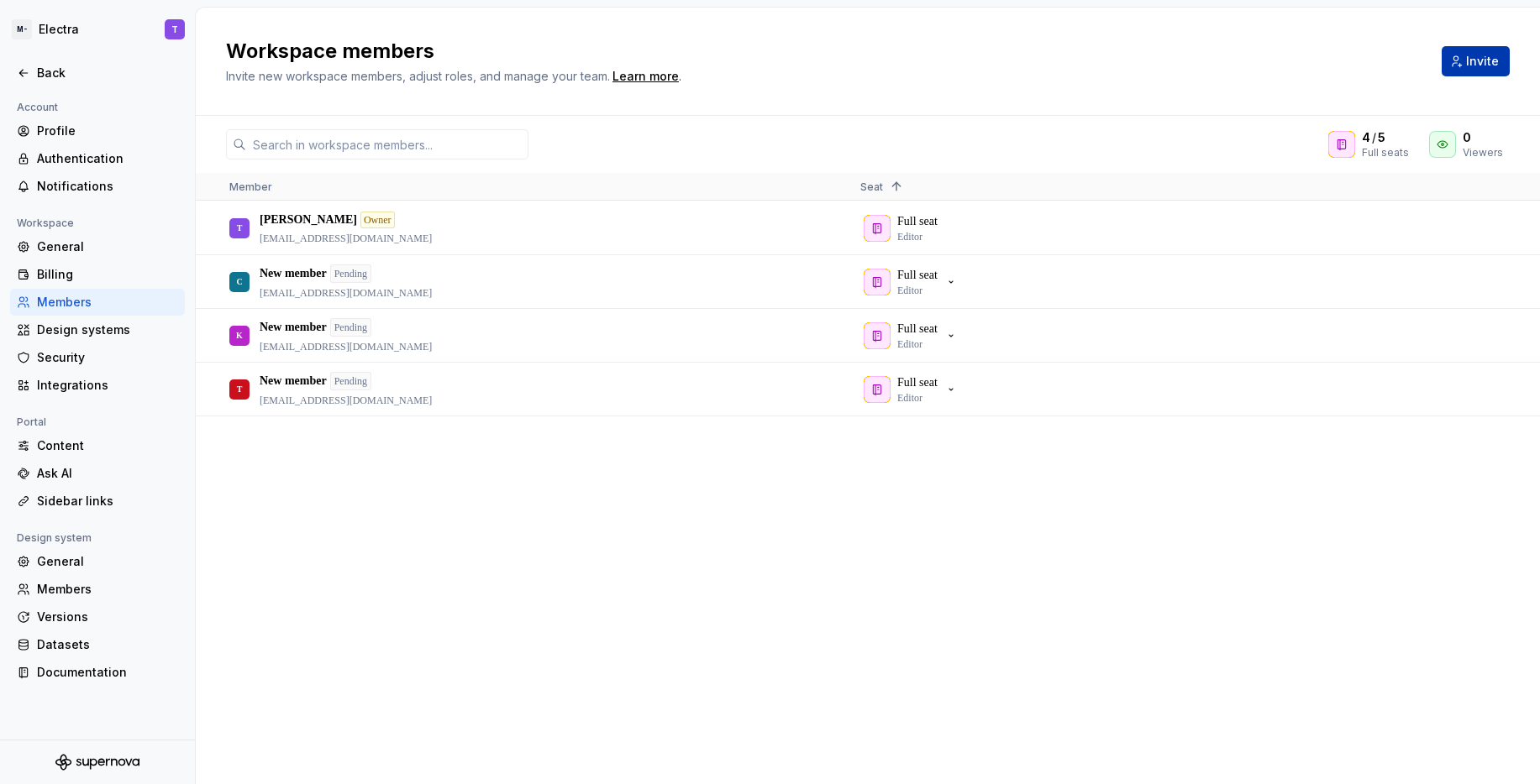
click at [1468, 60] on span "Invite" at bounding box center [1482, 61] width 33 height 17
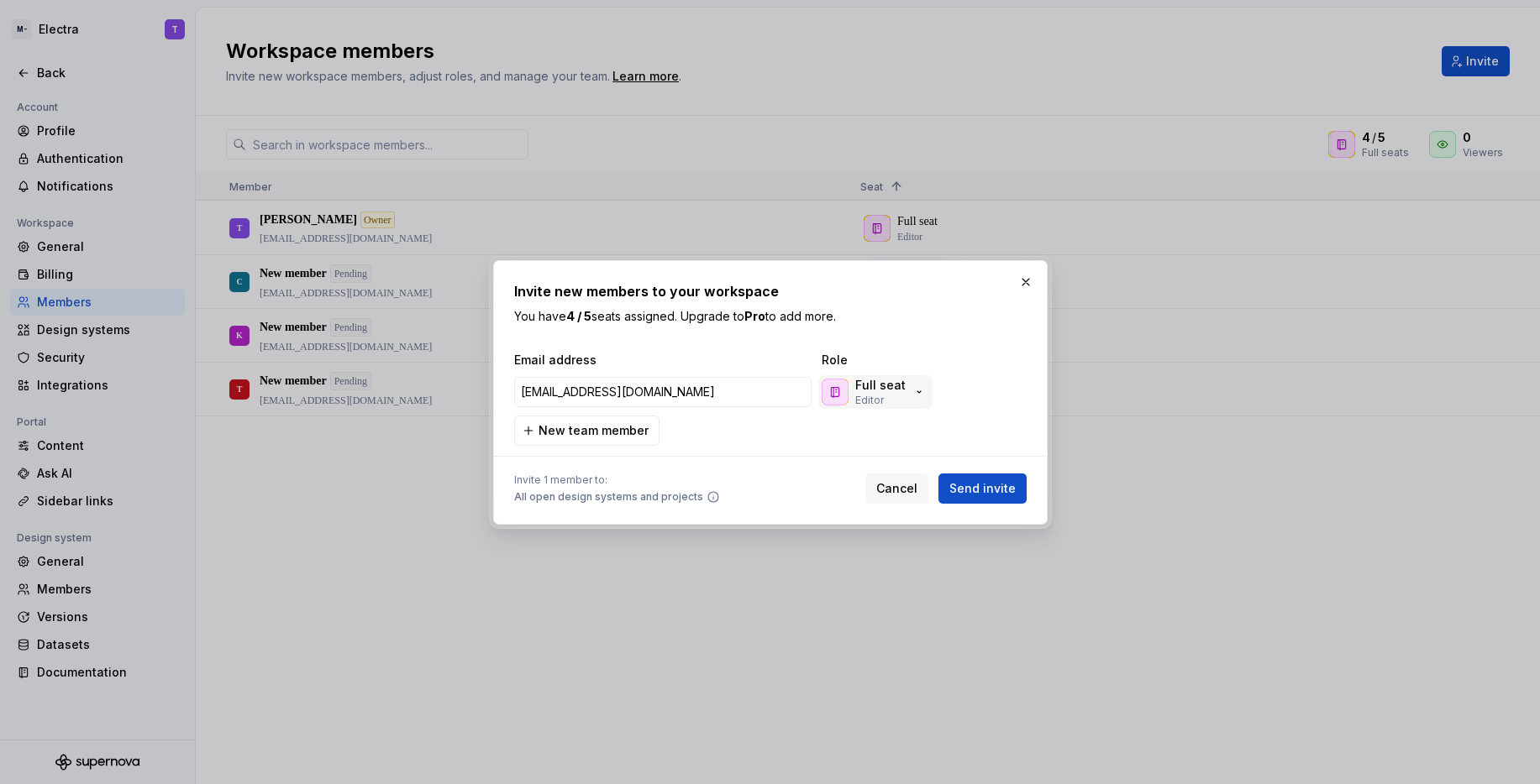
click at [916, 397] on icon "button" at bounding box center [918, 392] width 13 height 13
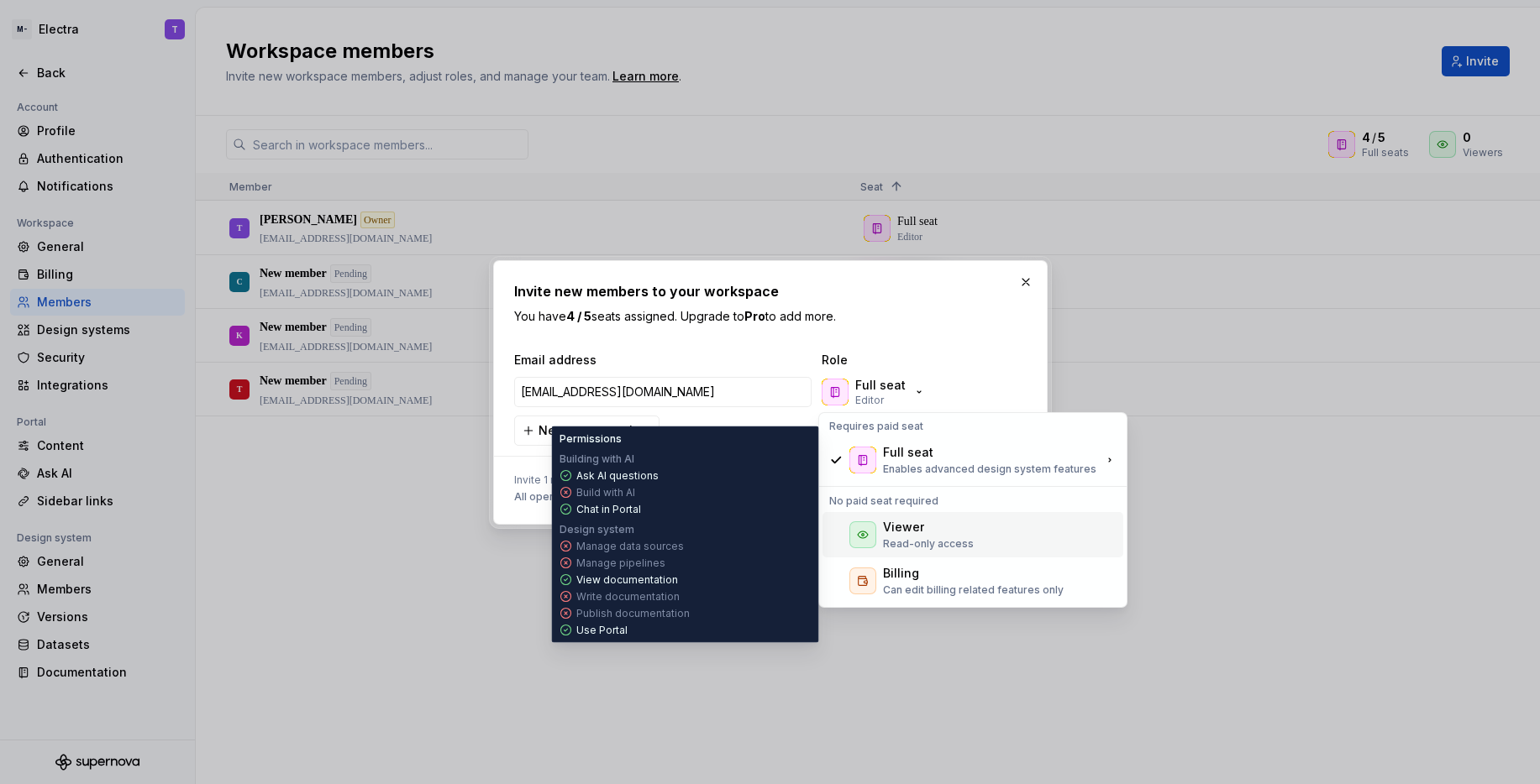
click at [918, 538] on p "Read-only access" at bounding box center [928, 543] width 91 height 13
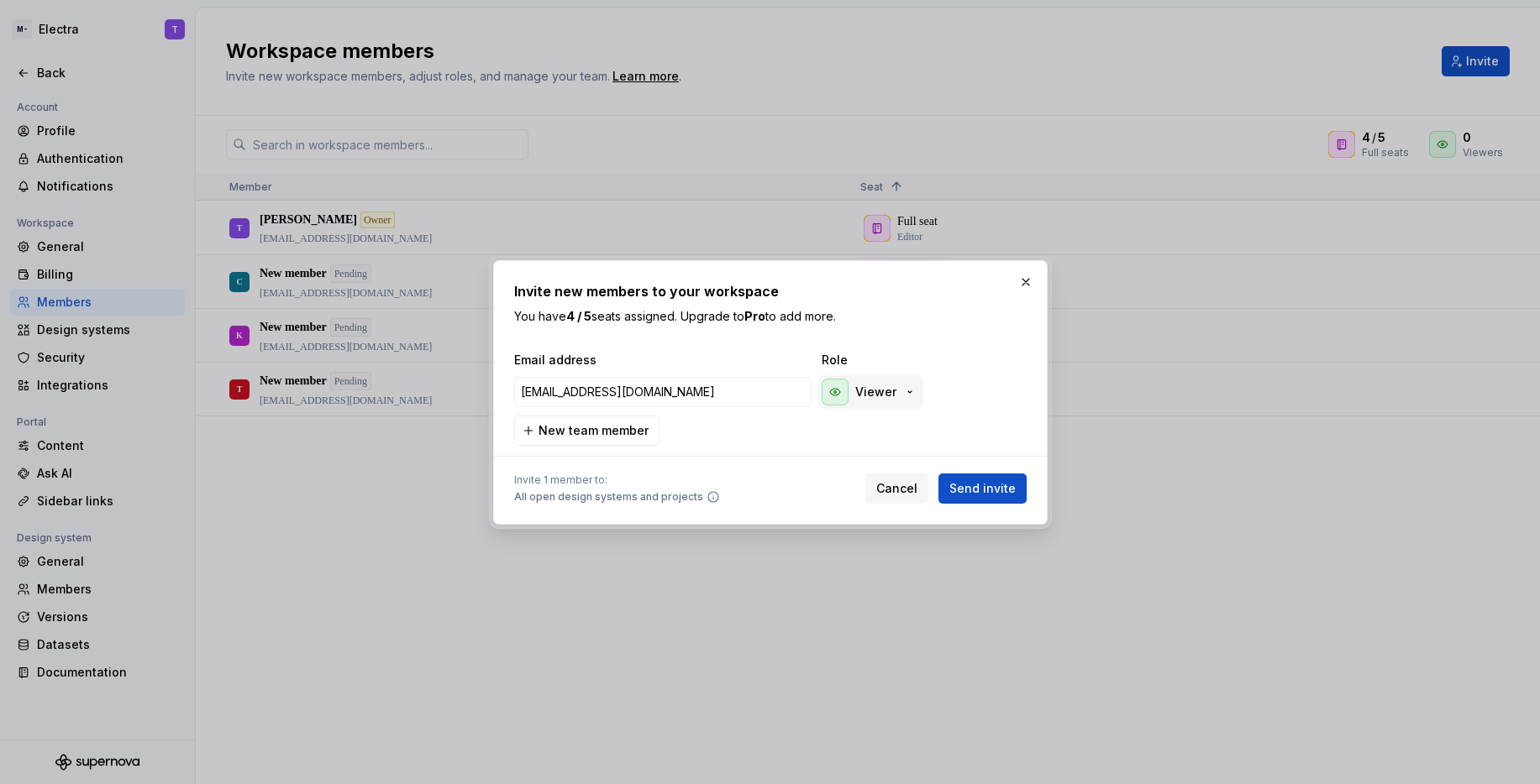
click at [876, 382] on div "Viewer" at bounding box center [868, 392] width 95 height 27
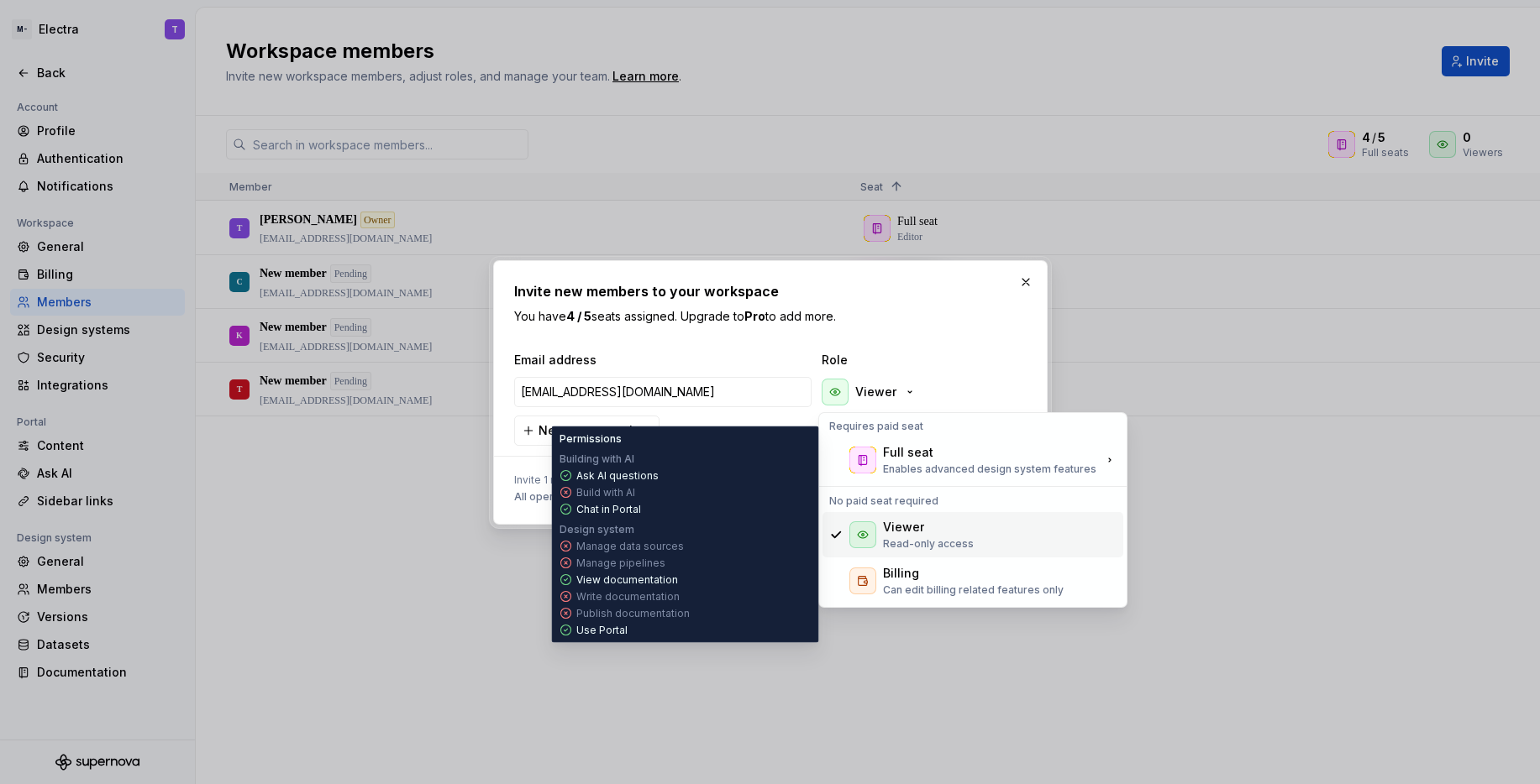
click at [1001, 541] on div "Viewer Read-only access" at bounding box center [972, 534] width 301 height 45
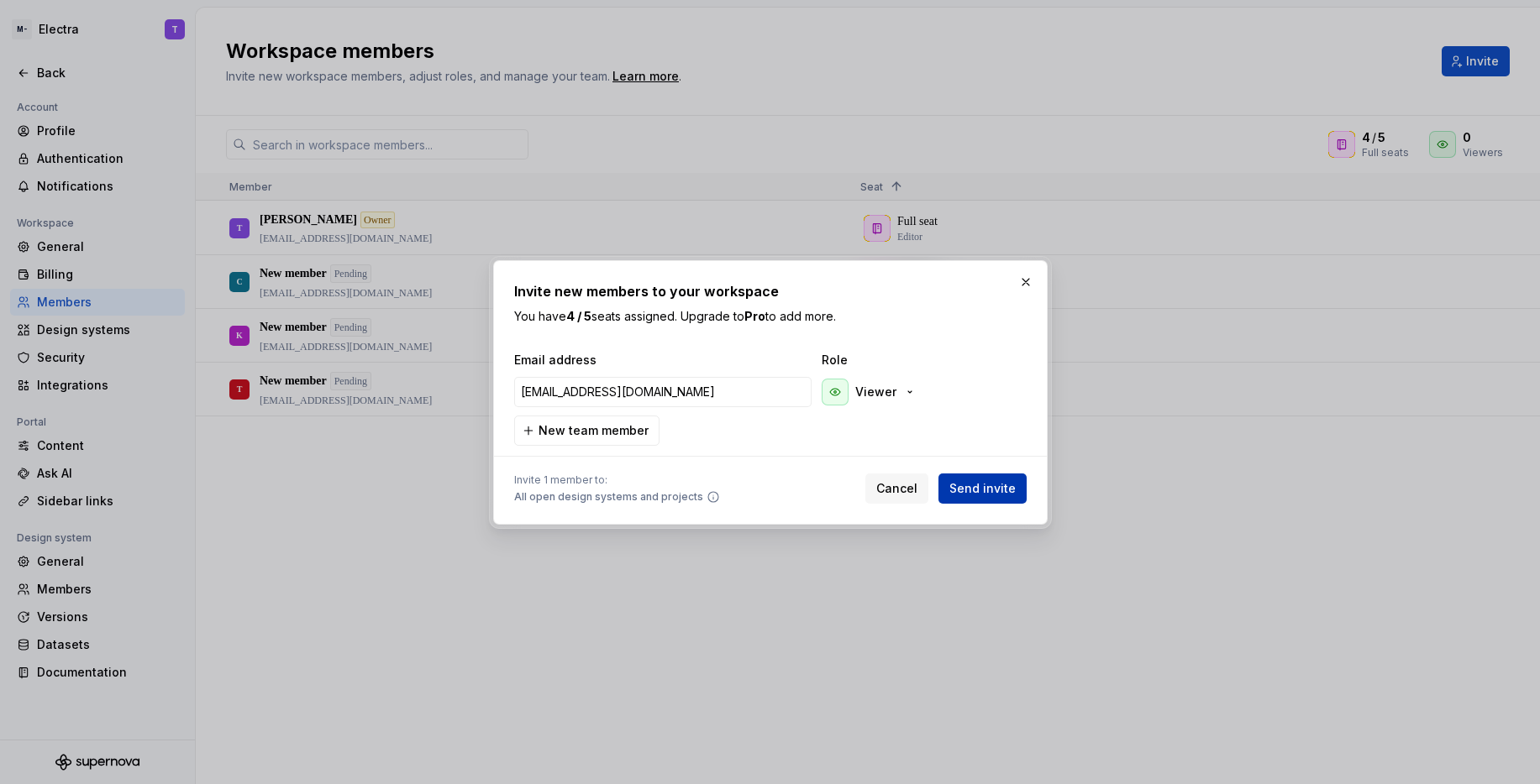
click at [992, 492] on span "Send invite" at bounding box center [982, 488] width 66 height 17
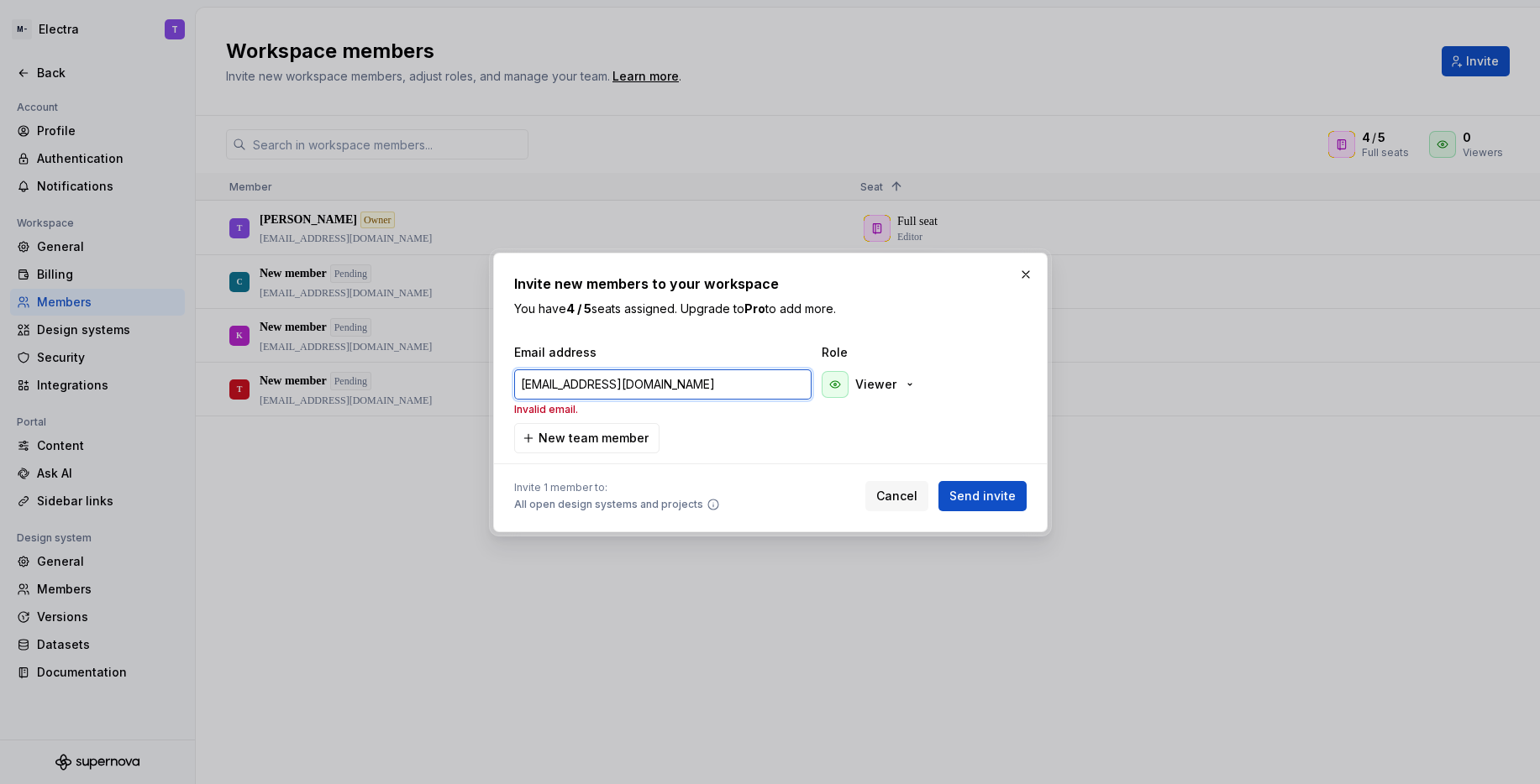
click at [632, 379] on input "[EMAIL_ADDRESS][DOMAIN_NAME]" at bounding box center [664, 385] width 298 height 30
click at [998, 493] on span "Send invite" at bounding box center [982, 496] width 66 height 17
click at [650, 379] on input "[EMAIL_ADDRESS][DOMAIN_NAME]" at bounding box center [664, 385] width 298 height 30
click at [973, 483] on button "Send invite" at bounding box center [982, 496] width 88 height 30
click at [671, 370] on input "[EMAIL_ADDRESS][DOMAIN_NAME]" at bounding box center [664, 385] width 298 height 30
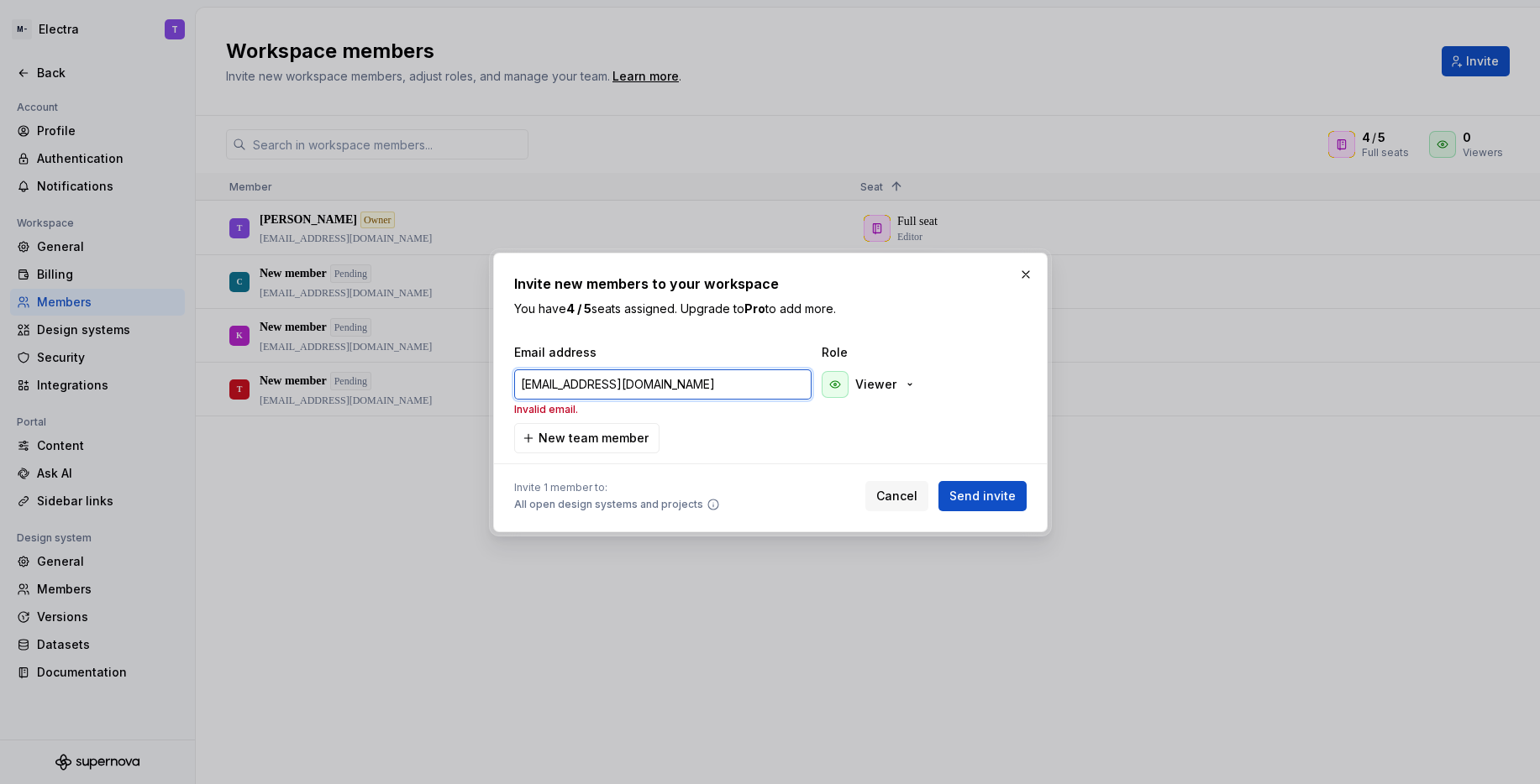
click at [671, 370] on input "[EMAIL_ADDRESS][DOMAIN_NAME]" at bounding box center [664, 385] width 298 height 30
click at [657, 393] on input "[EMAIL_ADDRESS][DOMAIN_NAME]" at bounding box center [664, 385] width 298 height 30
click at [664, 390] on input "[EMAIL_ADDRESS][DOMAIN_NAME]" at bounding box center [664, 385] width 298 height 30
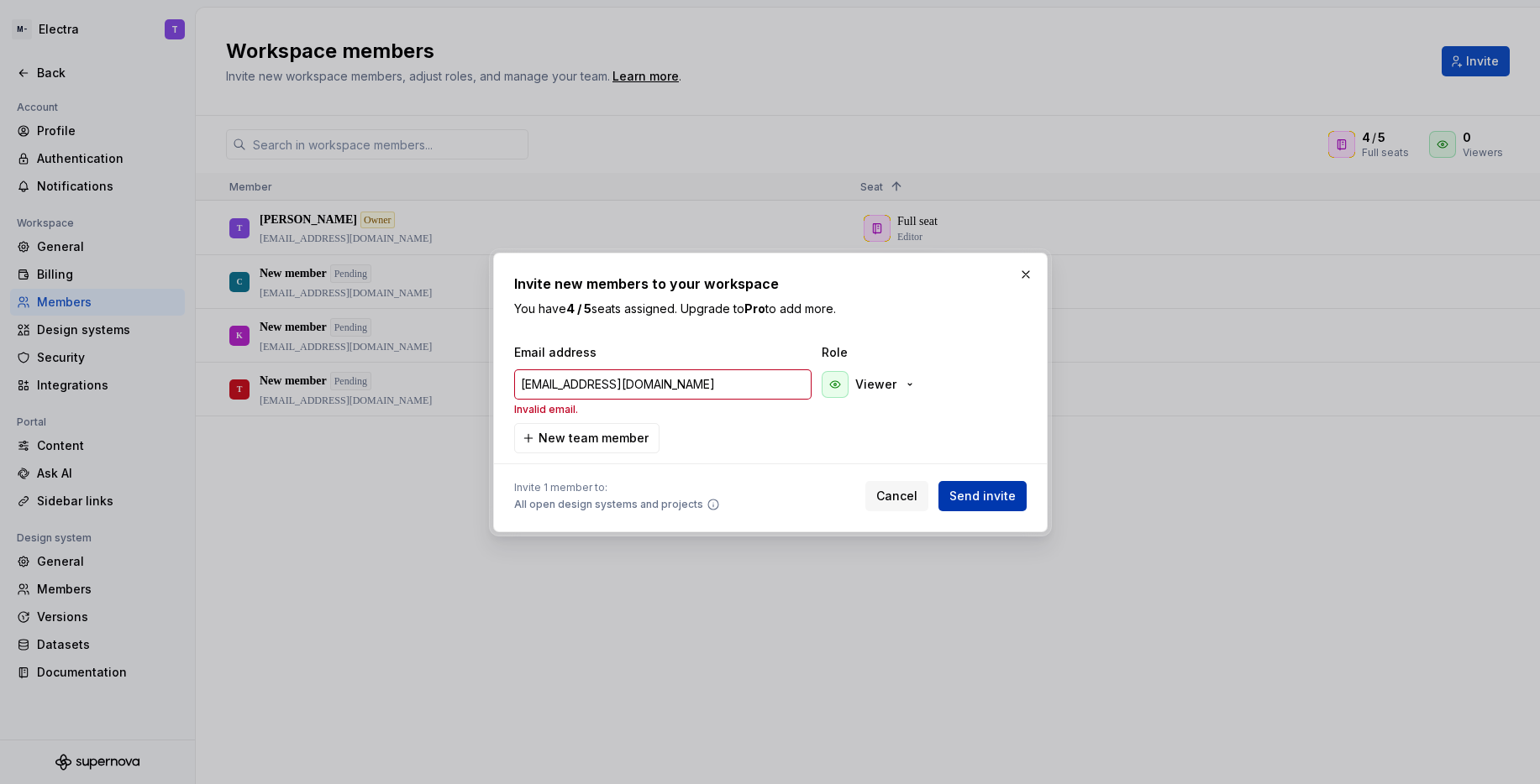
click at [977, 484] on button "Send invite" at bounding box center [982, 496] width 88 height 30
click at [870, 392] on div "Viewer" at bounding box center [868, 385] width 95 height 27
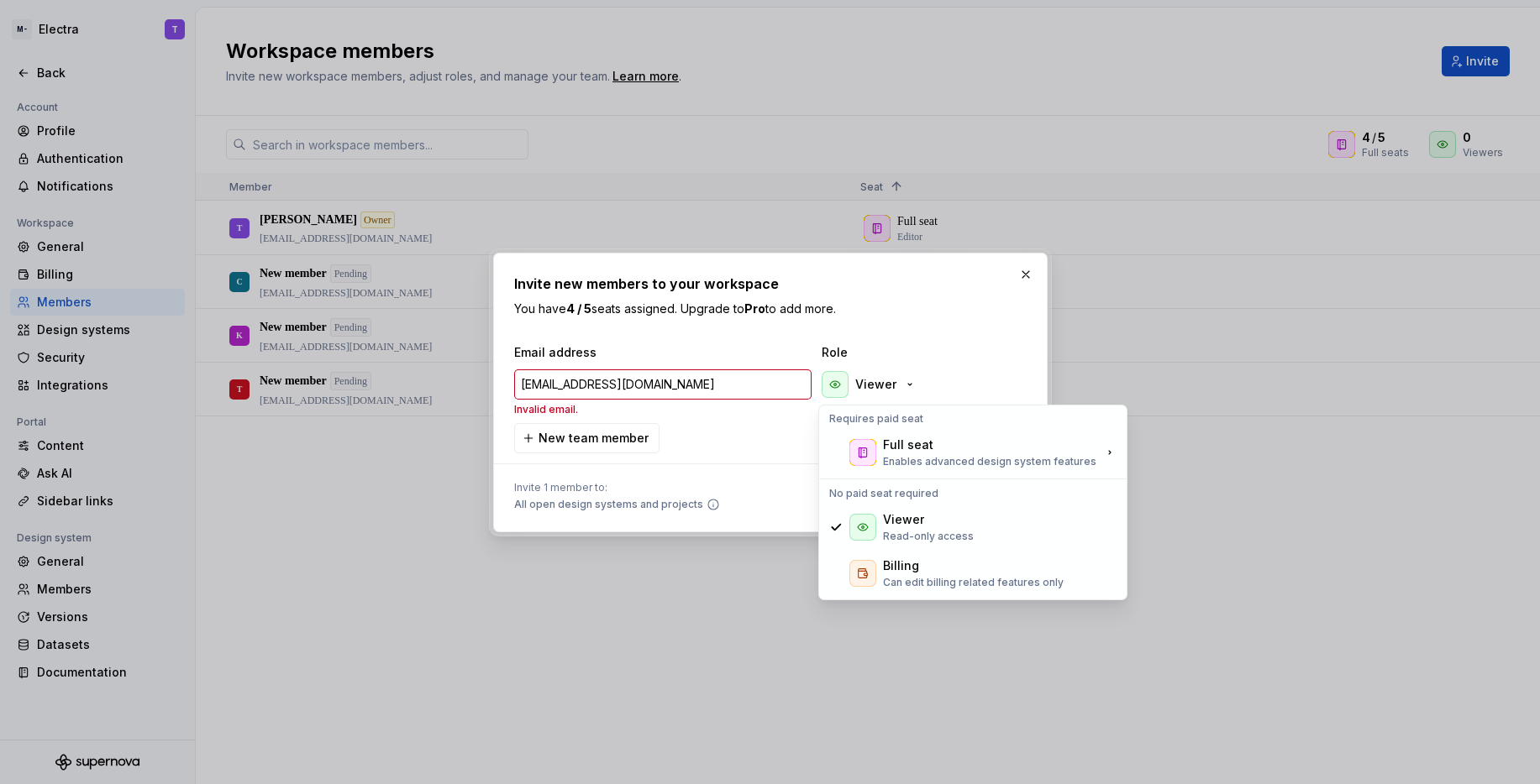
click at [874, 424] on div "Requires paid seat" at bounding box center [972, 419] width 301 height 20
click at [880, 443] on div "Full seat Enables advanced design system features" at bounding box center [972, 452] width 301 height 45
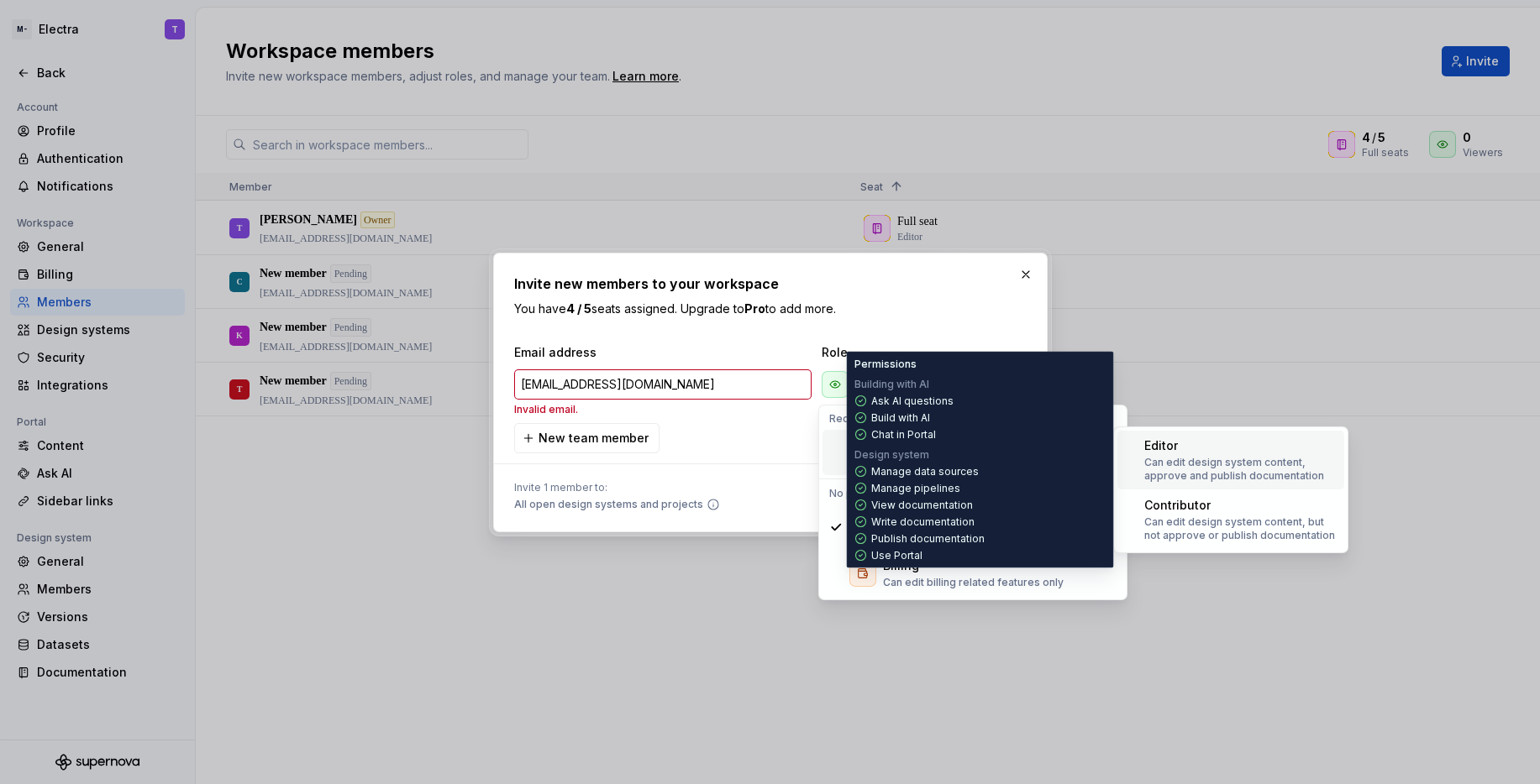
click at [1175, 460] on p "Can edit design system content, approve and publish documentation" at bounding box center [1240, 469] width 193 height 27
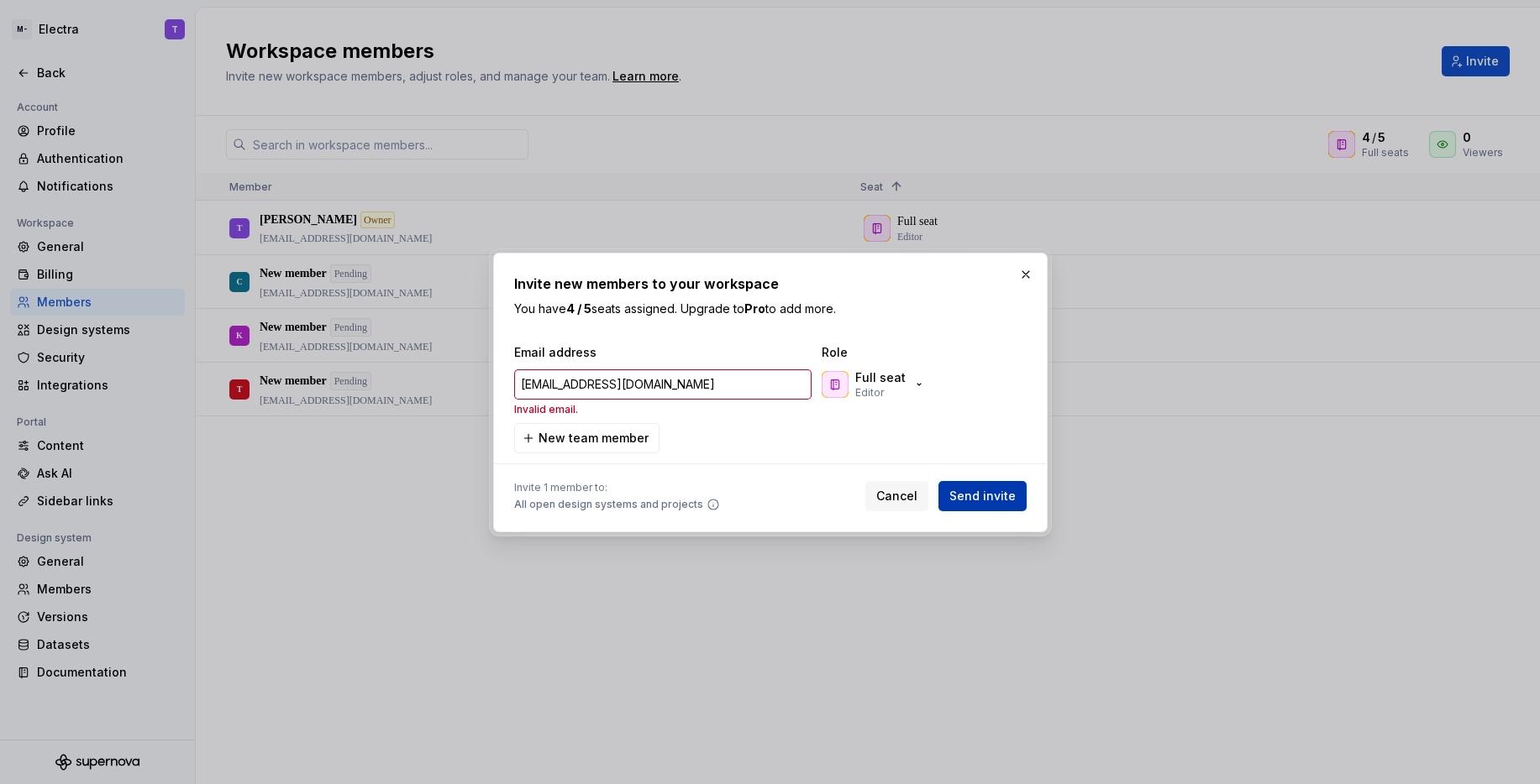
click at [988, 494] on span "Send invite" at bounding box center [982, 496] width 66 height 17
click at [863, 359] on span "Role" at bounding box center [905, 353] width 168 height 17
click at [866, 377] on p "Full seat" at bounding box center [880, 378] width 50 height 17
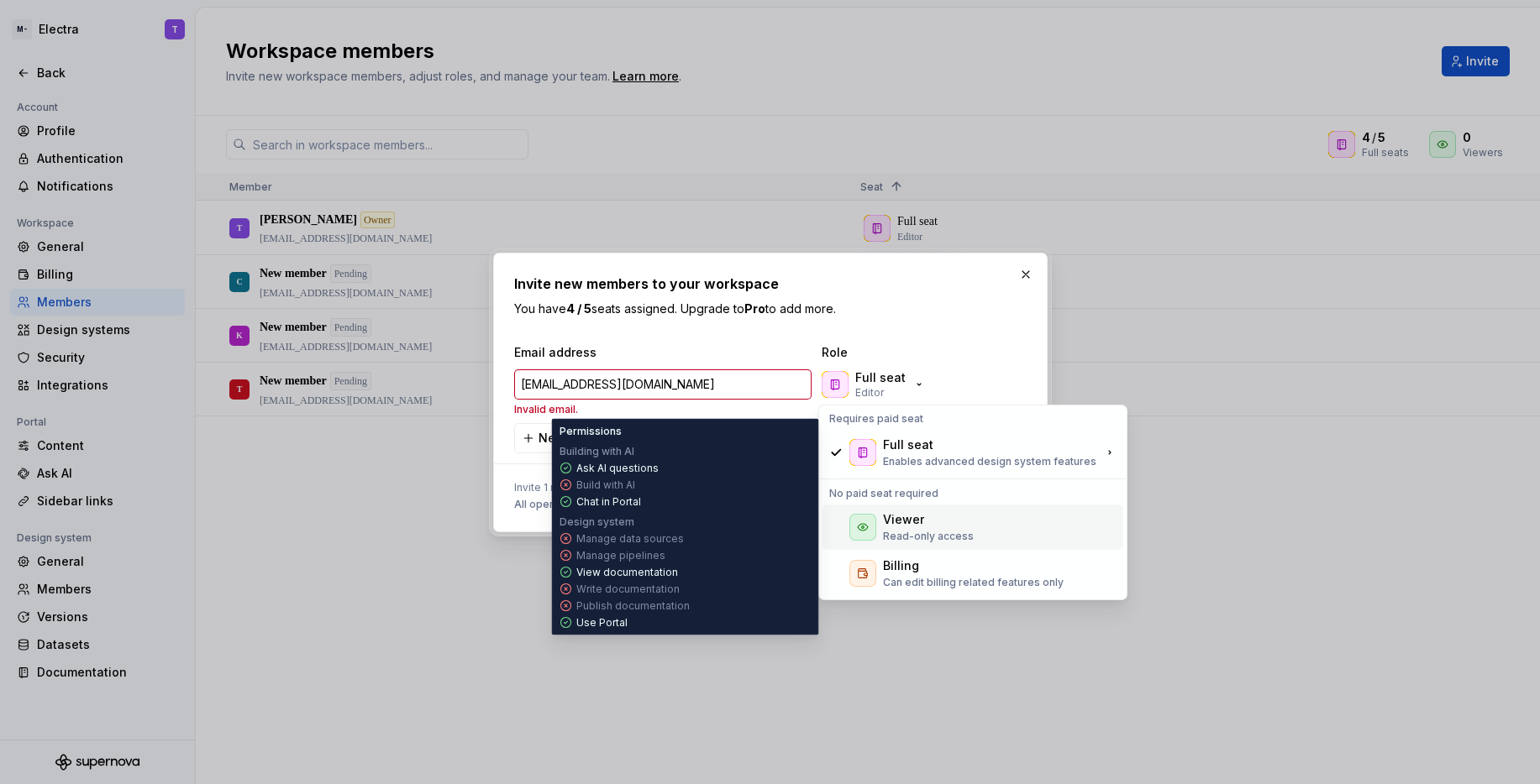
click at [935, 517] on div "Viewer" at bounding box center [928, 519] width 91 height 17
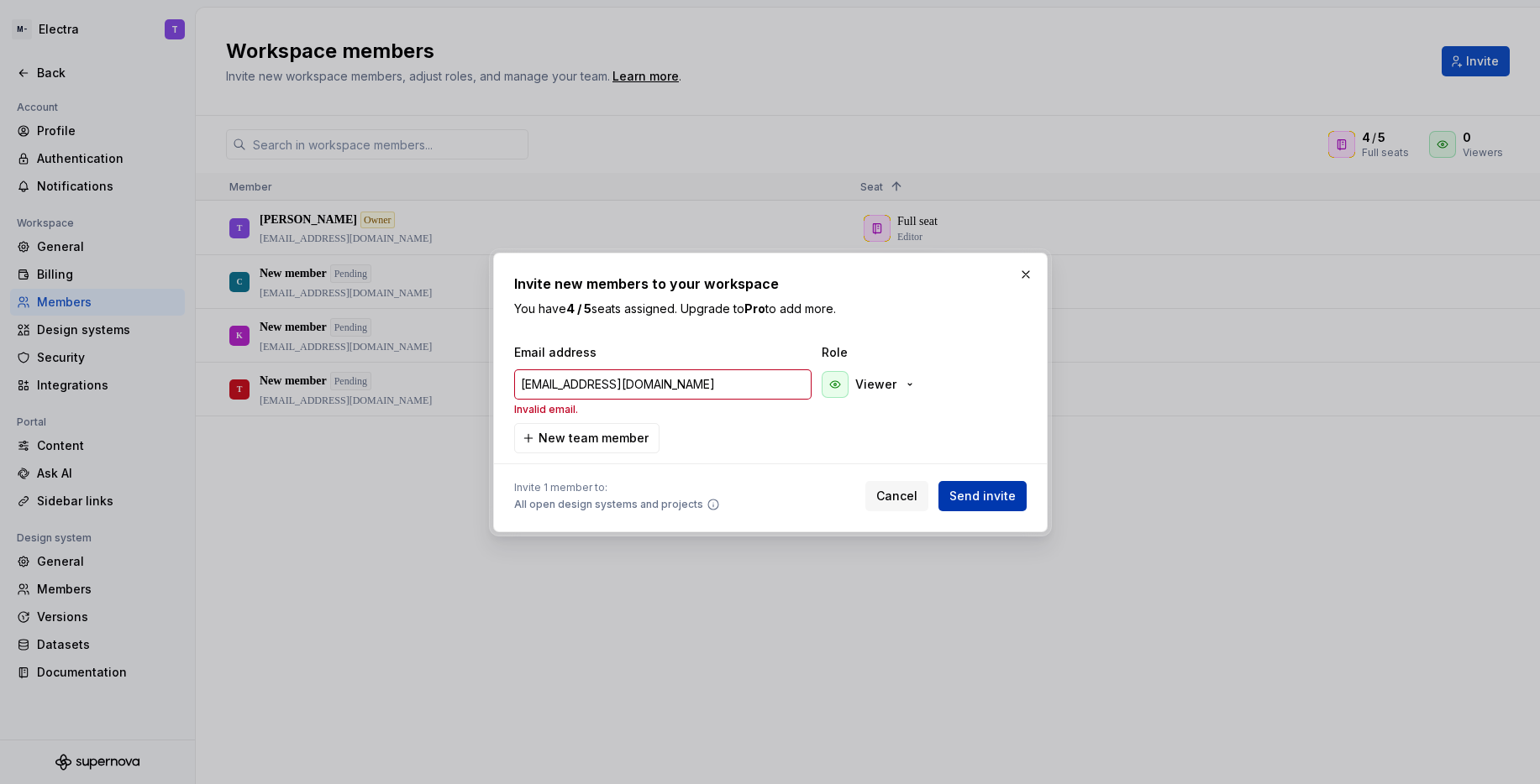
click at [983, 483] on button "Send invite" at bounding box center [982, 496] width 88 height 30
type input "[EMAIL_ADDRESS][DOMAIN_NAME]"
